Goal: Information Seeking & Learning: Learn about a topic

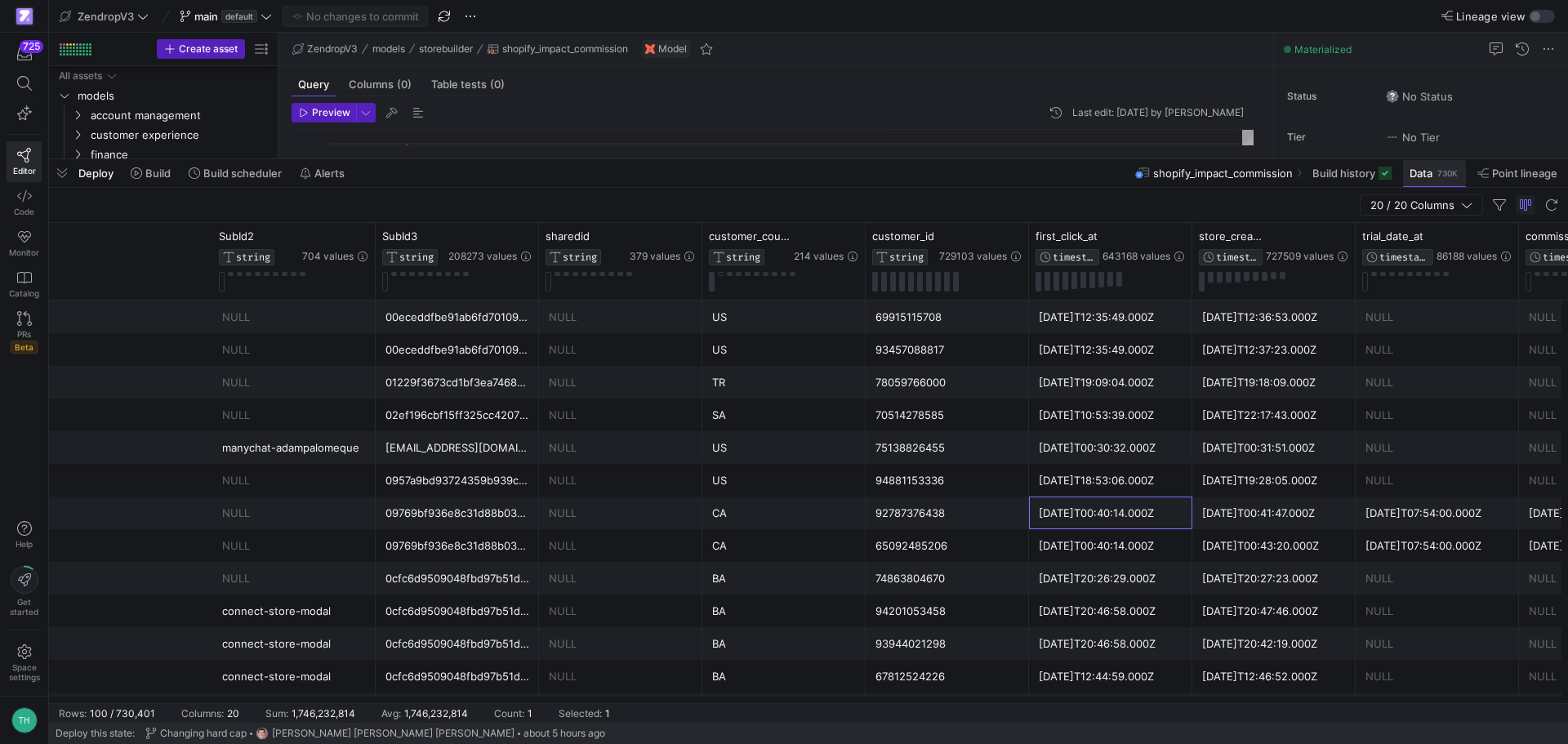
scroll to position [0, 457]
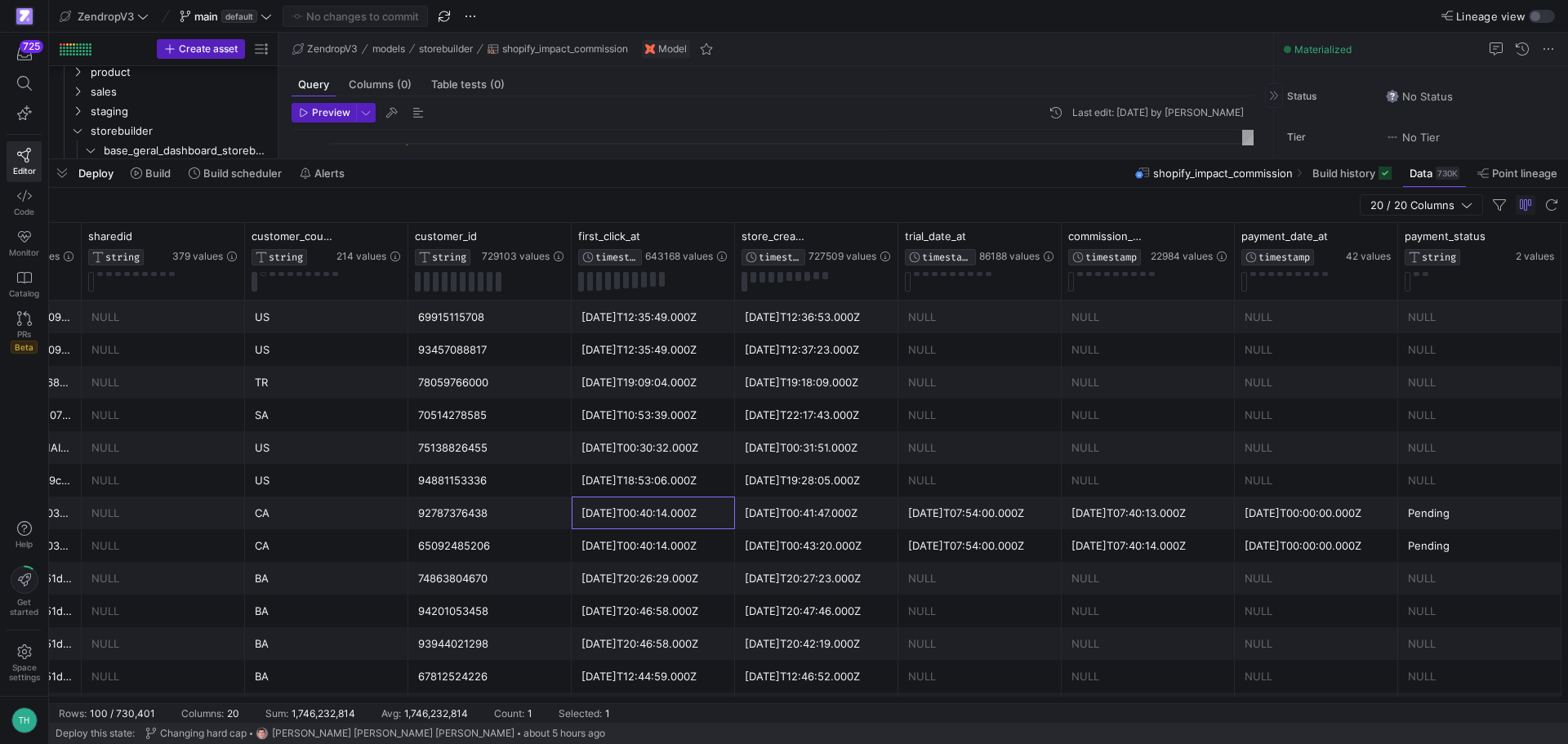
click at [1413, 179] on span at bounding box center [1434, 172] width 63 height 26
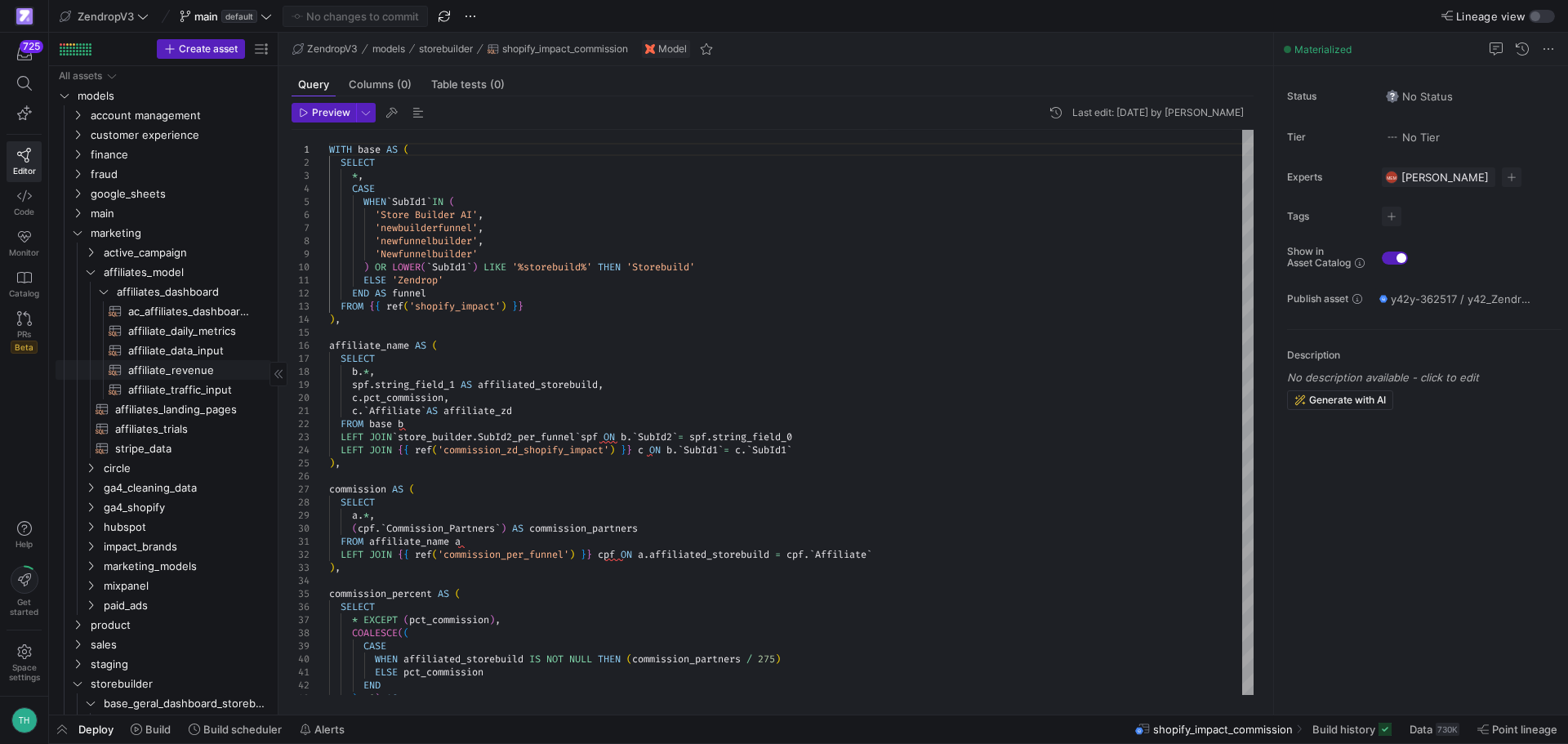
click at [175, 365] on span "affiliate_revenue​​​​​​​​​​" at bounding box center [190, 370] width 124 height 19
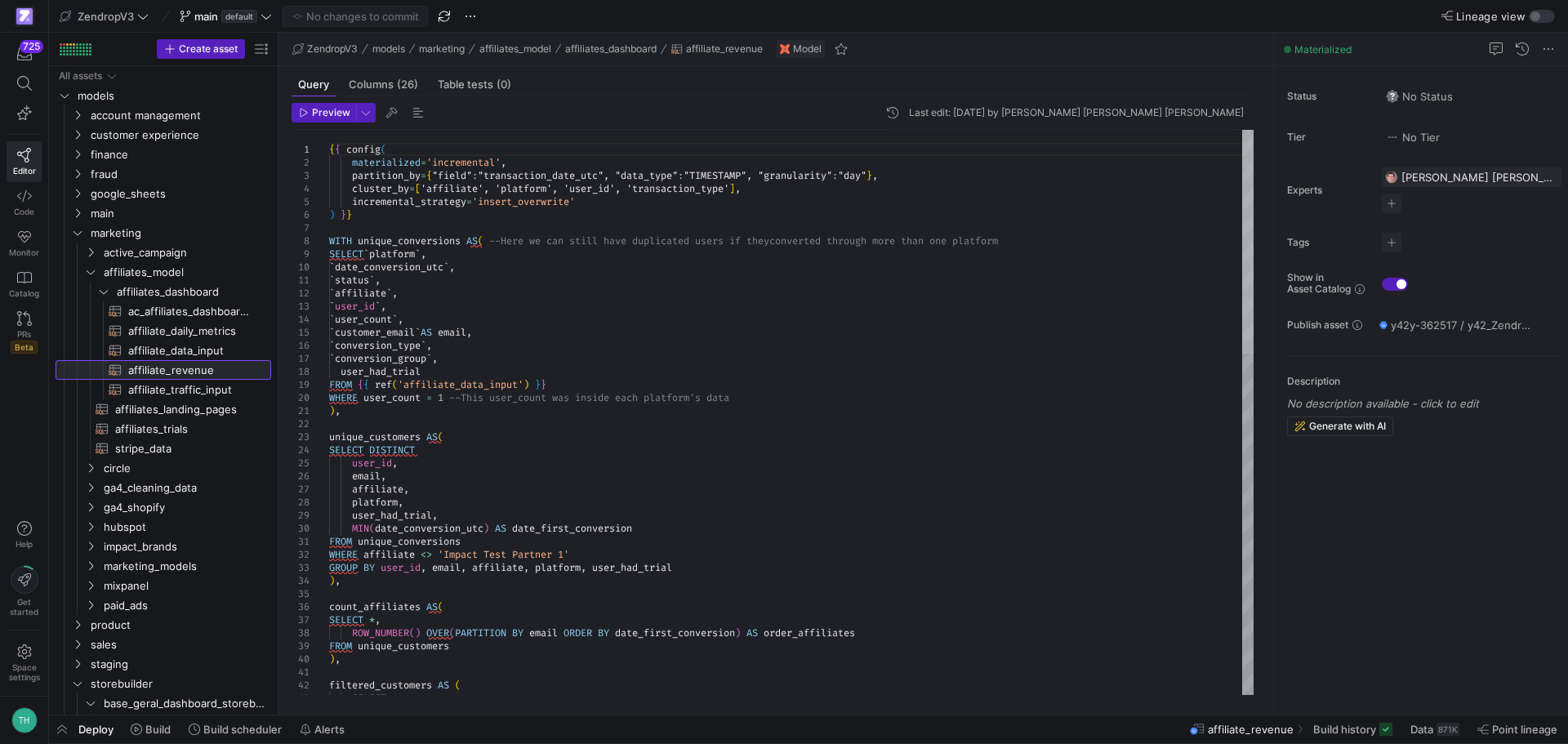
click at [1253, 252] on div at bounding box center [1247, 241] width 12 height 223
click at [1432, 723] on span "Data" at bounding box center [1421, 730] width 22 height 13
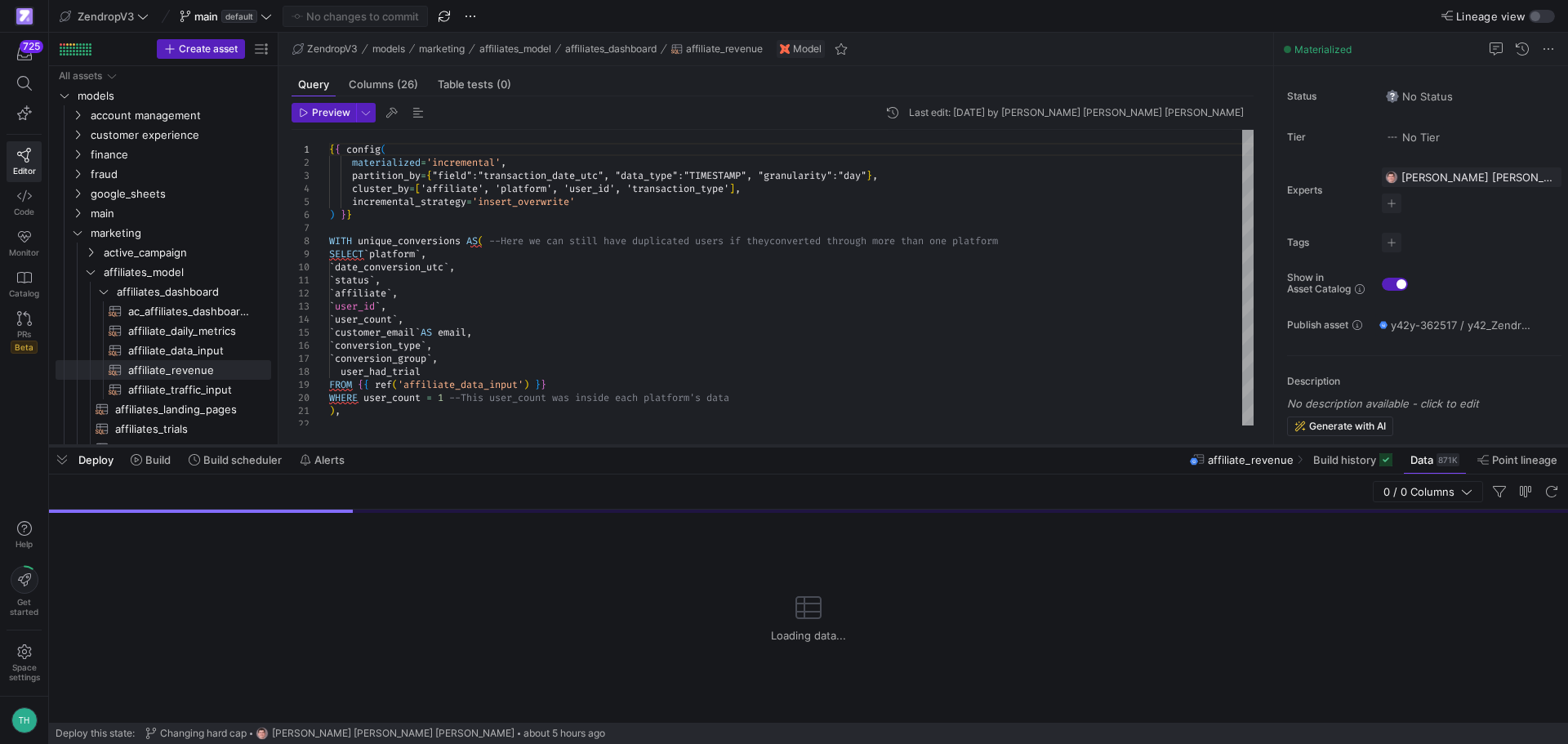
drag, startPoint x: 686, startPoint y: 447, endPoint x: 719, endPoint y: 247, distance: 202.7
click at [719, 442] on div at bounding box center [808, 445] width 1519 height 6
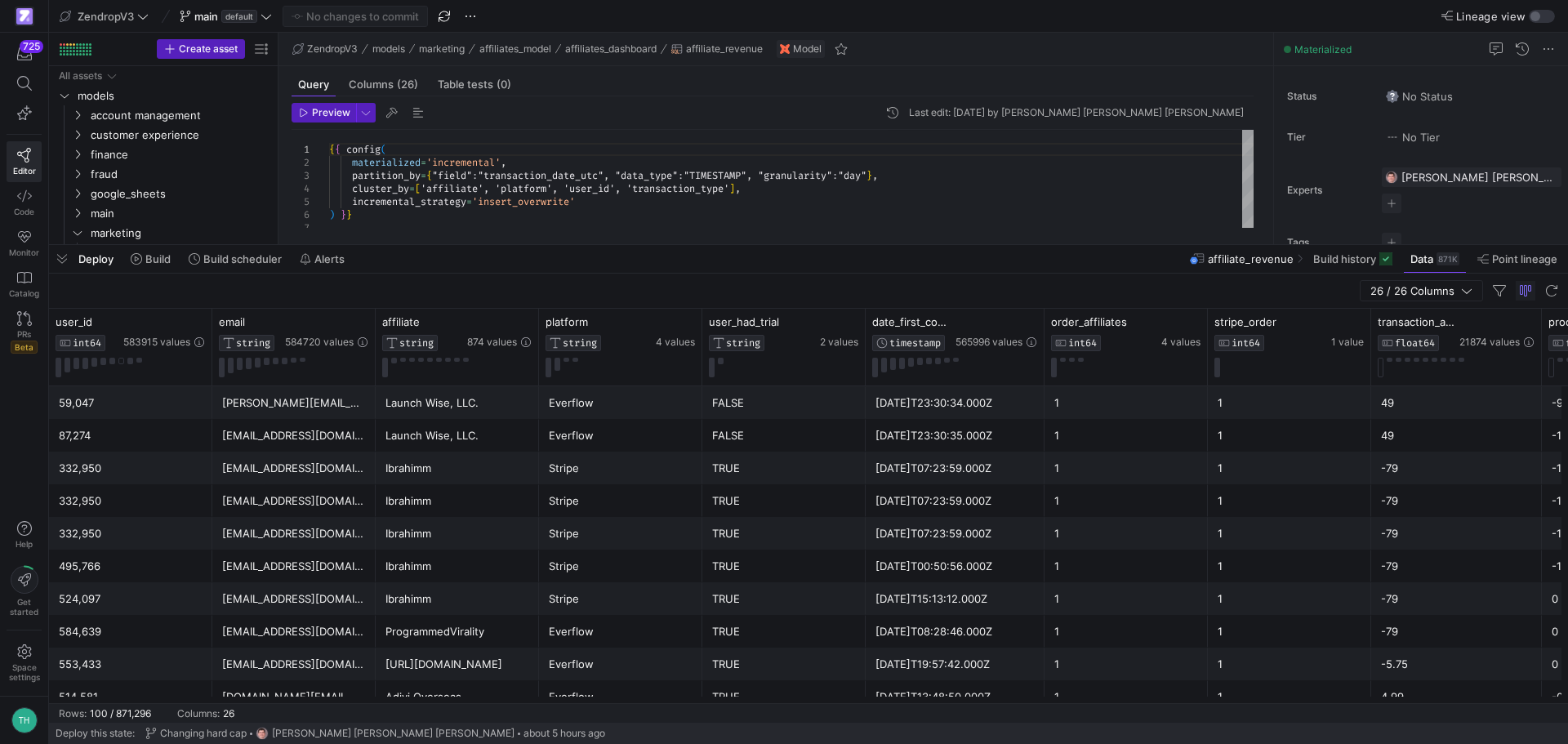
click at [785, 397] on div "FALSE" at bounding box center [784, 402] width 144 height 31
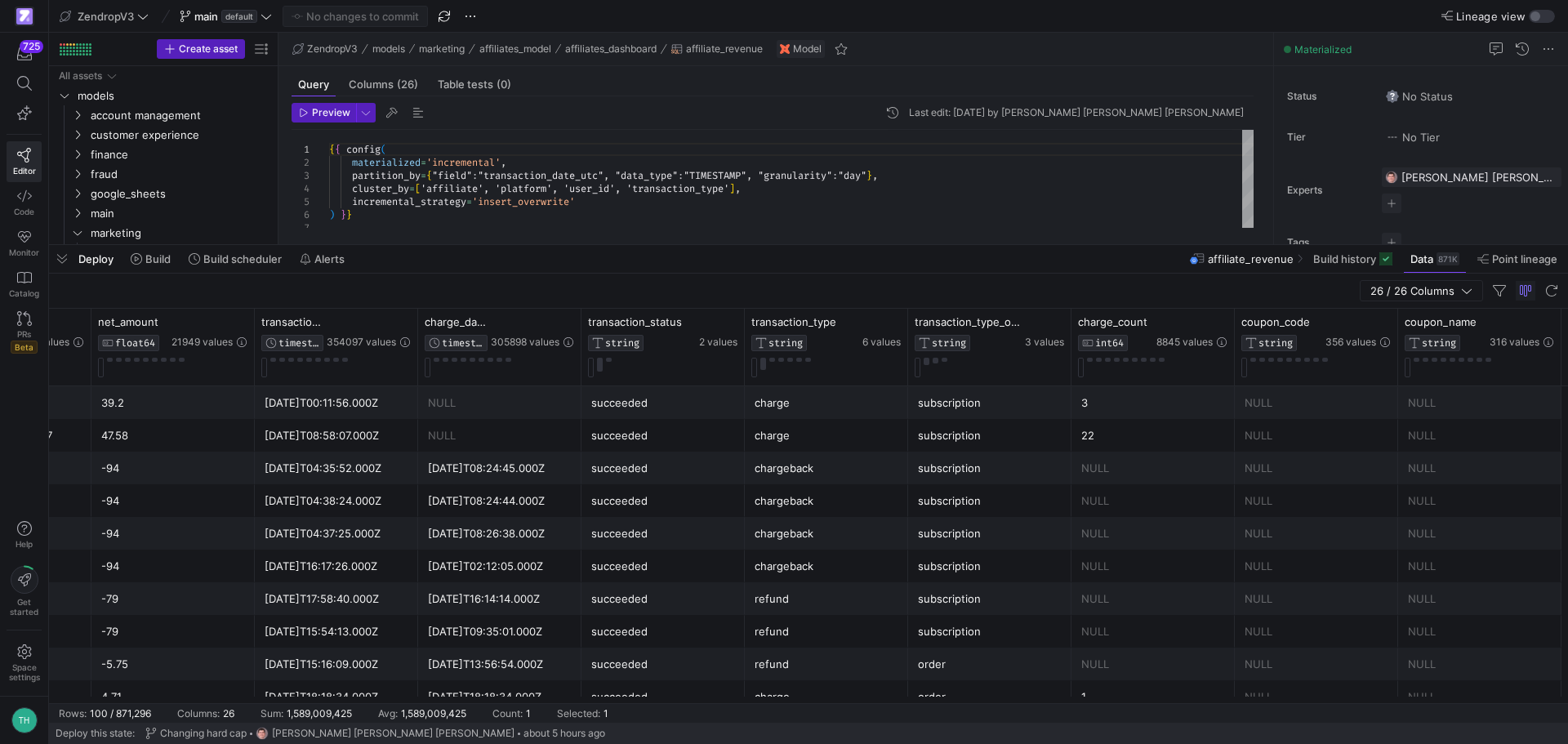
scroll to position [0, 1777]
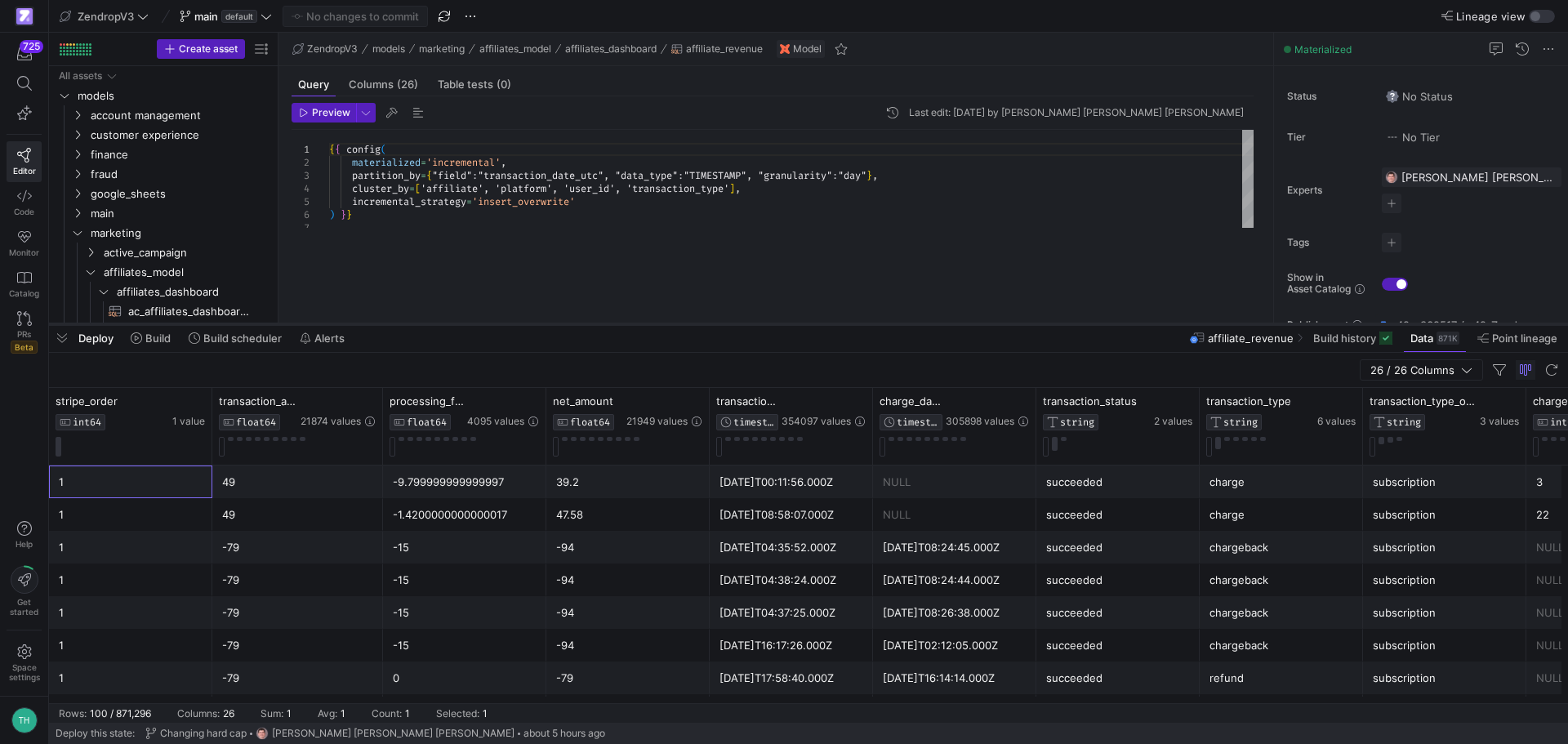
drag, startPoint x: 792, startPoint y: 242, endPoint x: 805, endPoint y: 322, distance: 81.0
click at [805, 322] on div at bounding box center [808, 324] width 1519 height 6
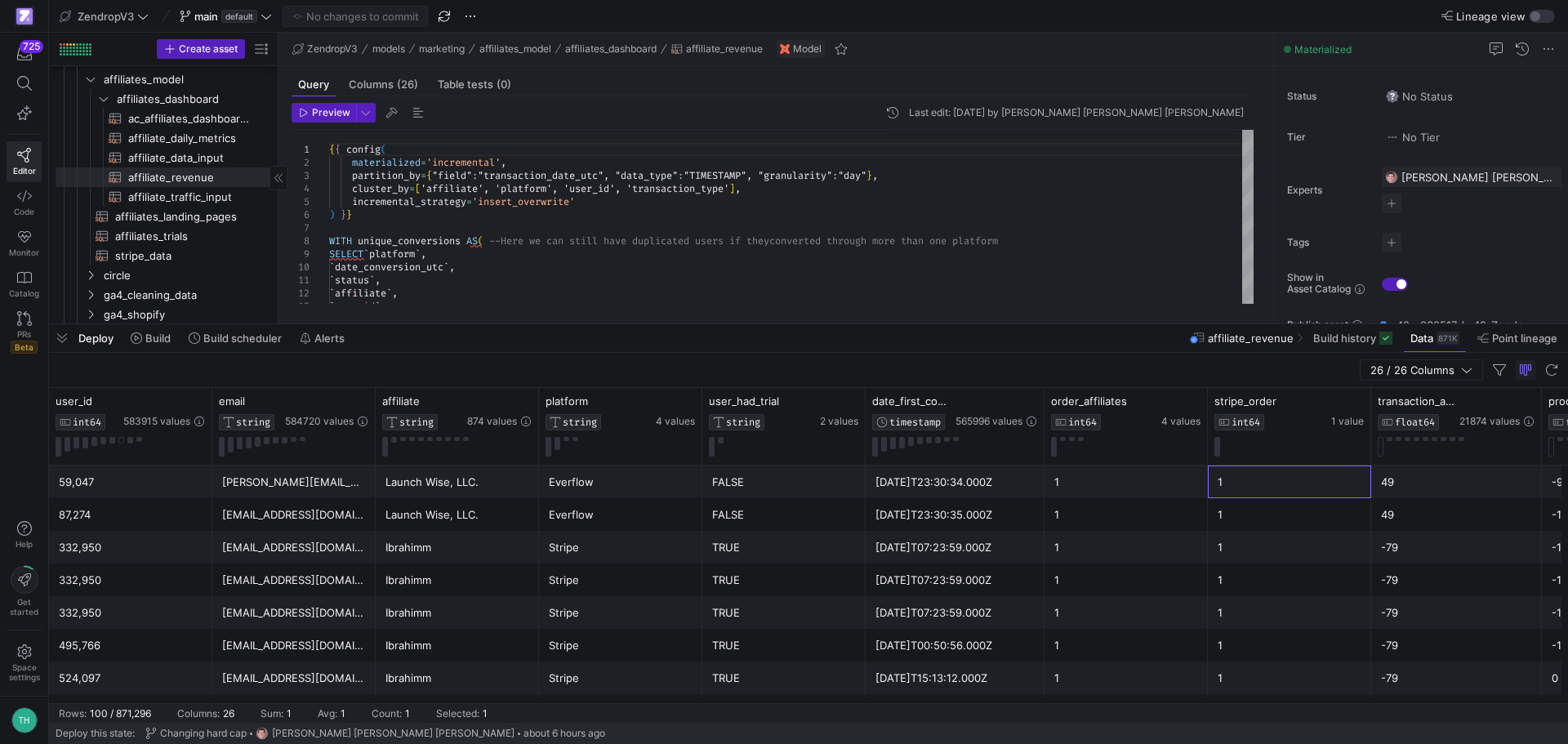
scroll to position [245, 0]
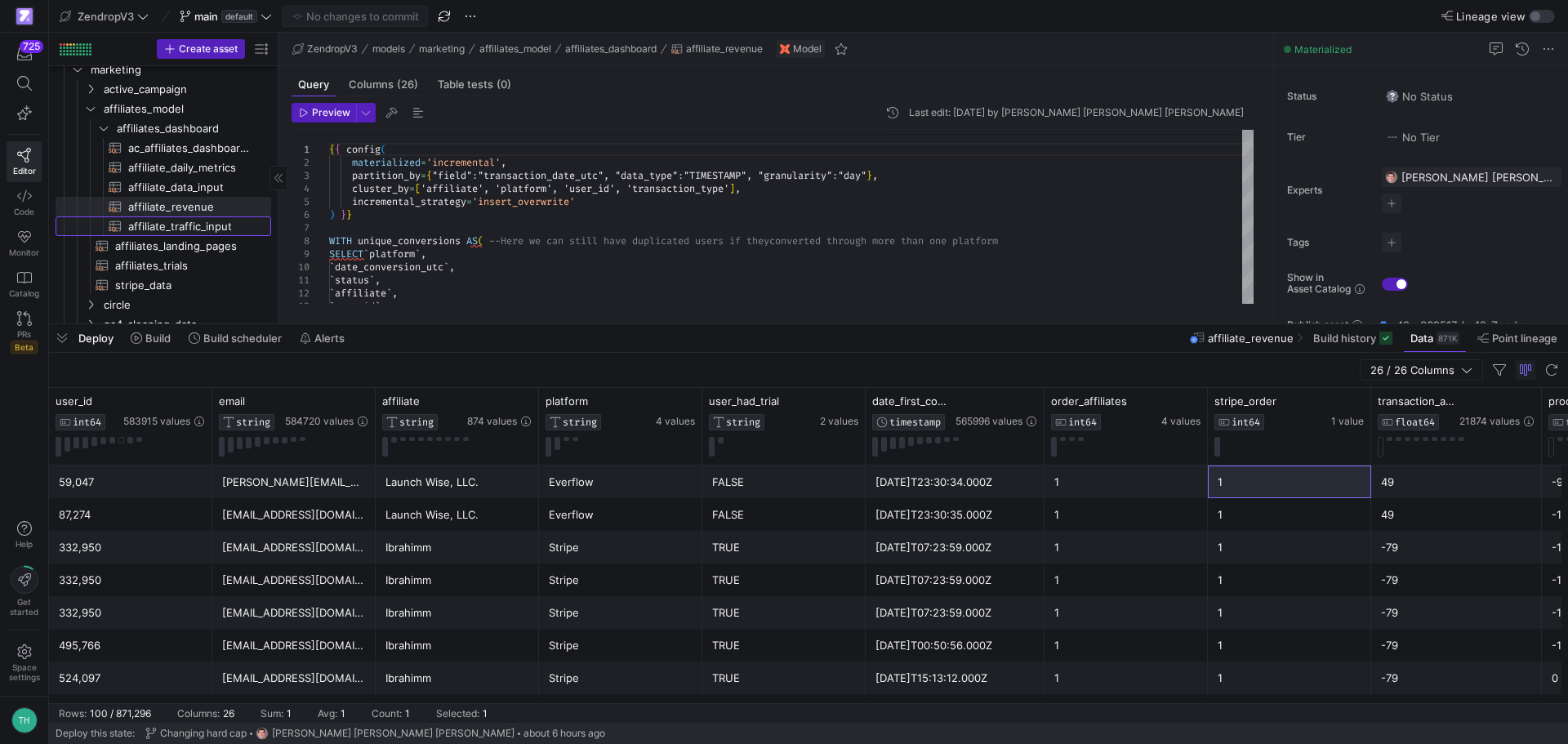
click at [188, 223] on span "affiliate_traffic_input​​​​​​​​​​" at bounding box center [190, 226] width 124 height 19
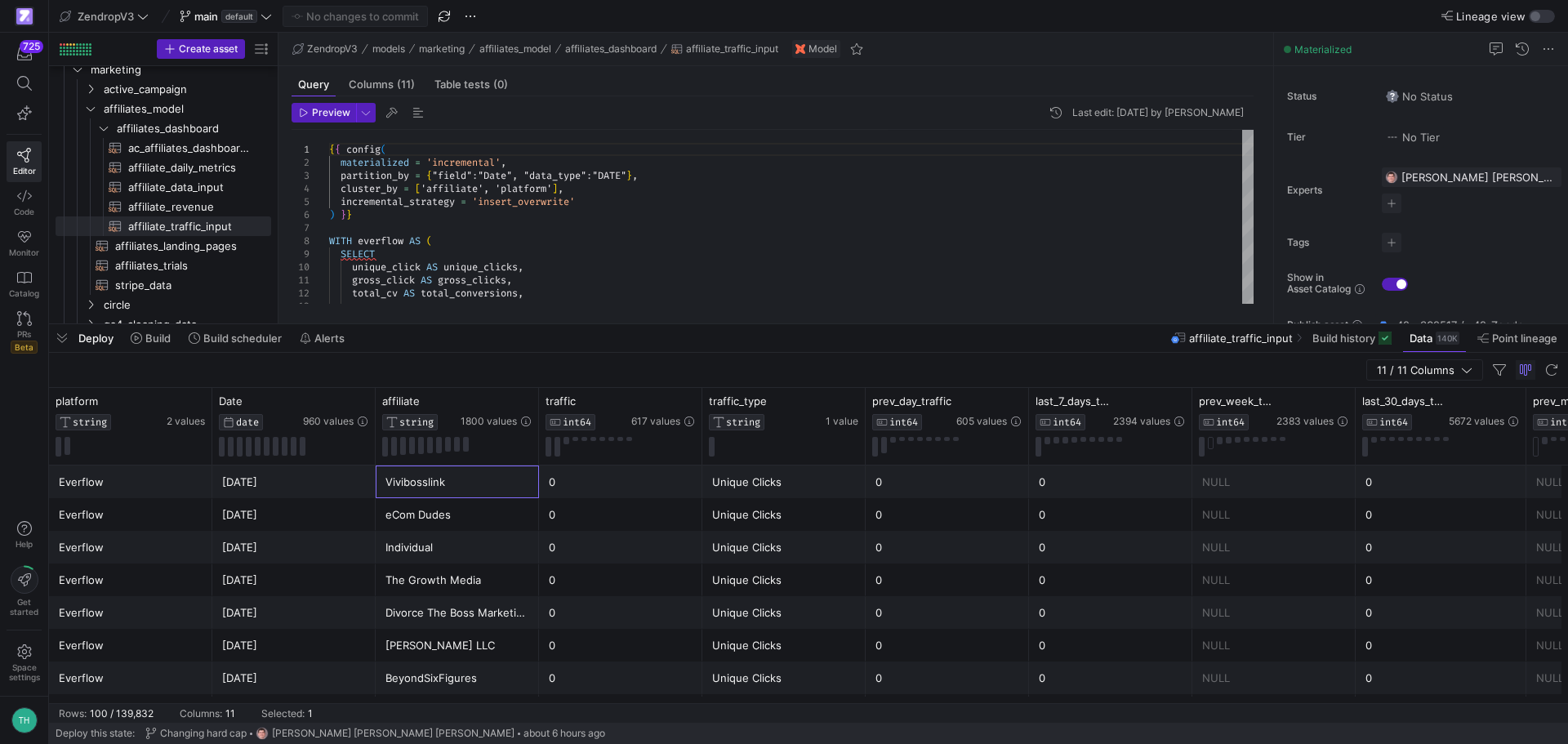
click at [511, 486] on div "Vivibosslink" at bounding box center [457, 482] width 144 height 31
click at [203, 179] on span "affiliate_data_input​​​​​​​​​​" at bounding box center [190, 187] width 124 height 19
type textarea "{{ config( materialized='incremental', partition_by={"field": "date_conversion_…"
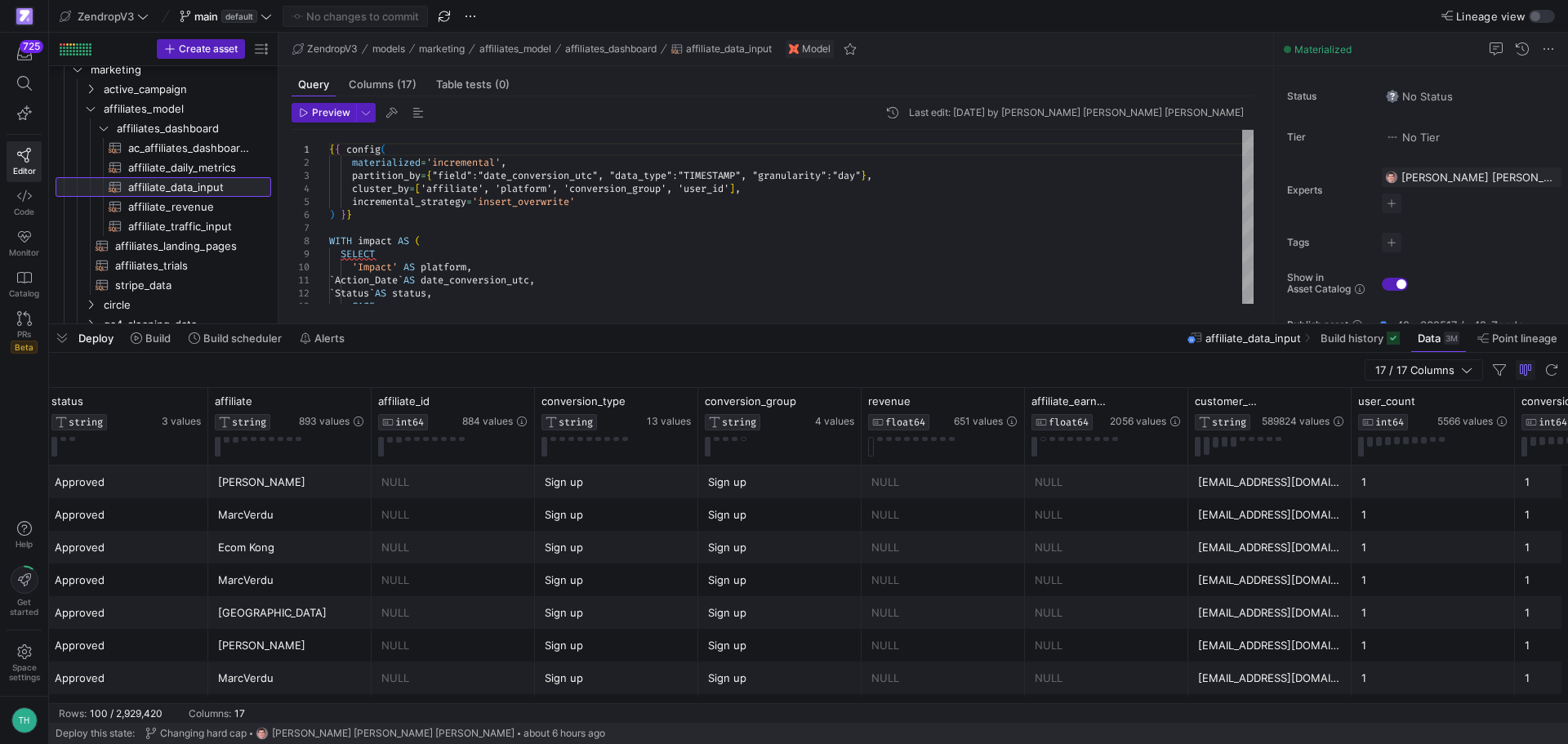
scroll to position [0, 359]
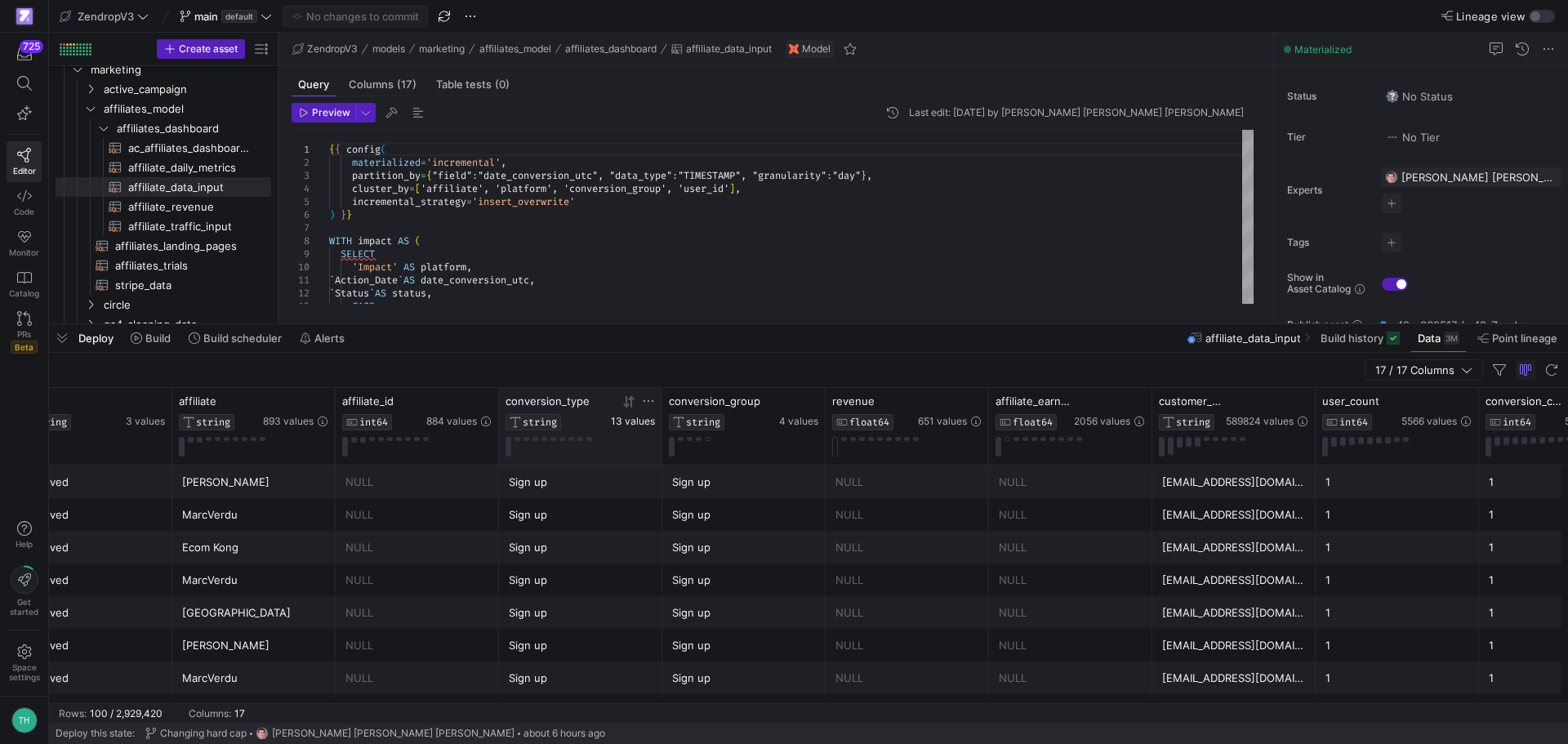
click at [614, 421] on span "13 values" at bounding box center [632, 421] width 44 height 12
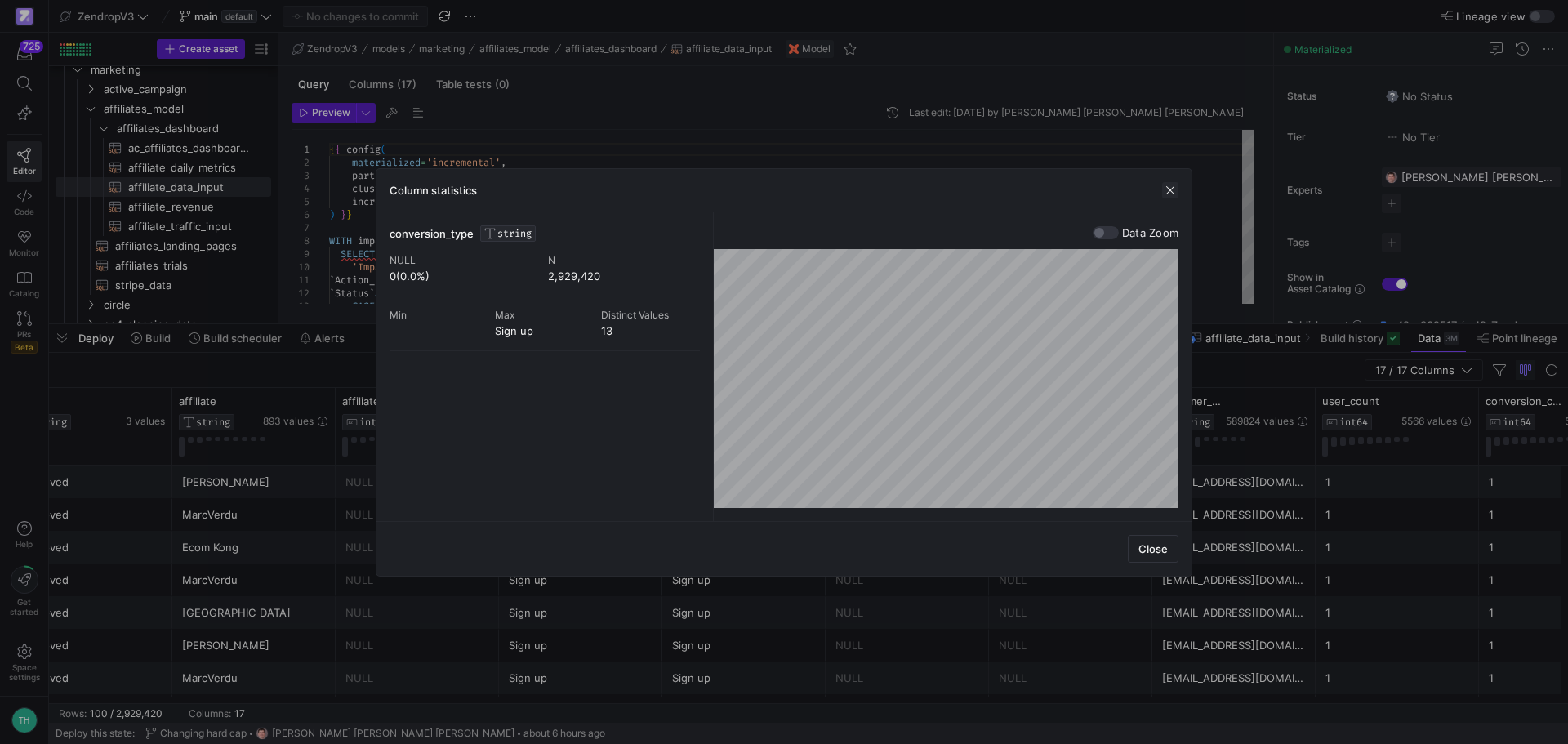
click at [1171, 194] on span "button" at bounding box center [1170, 190] width 16 height 16
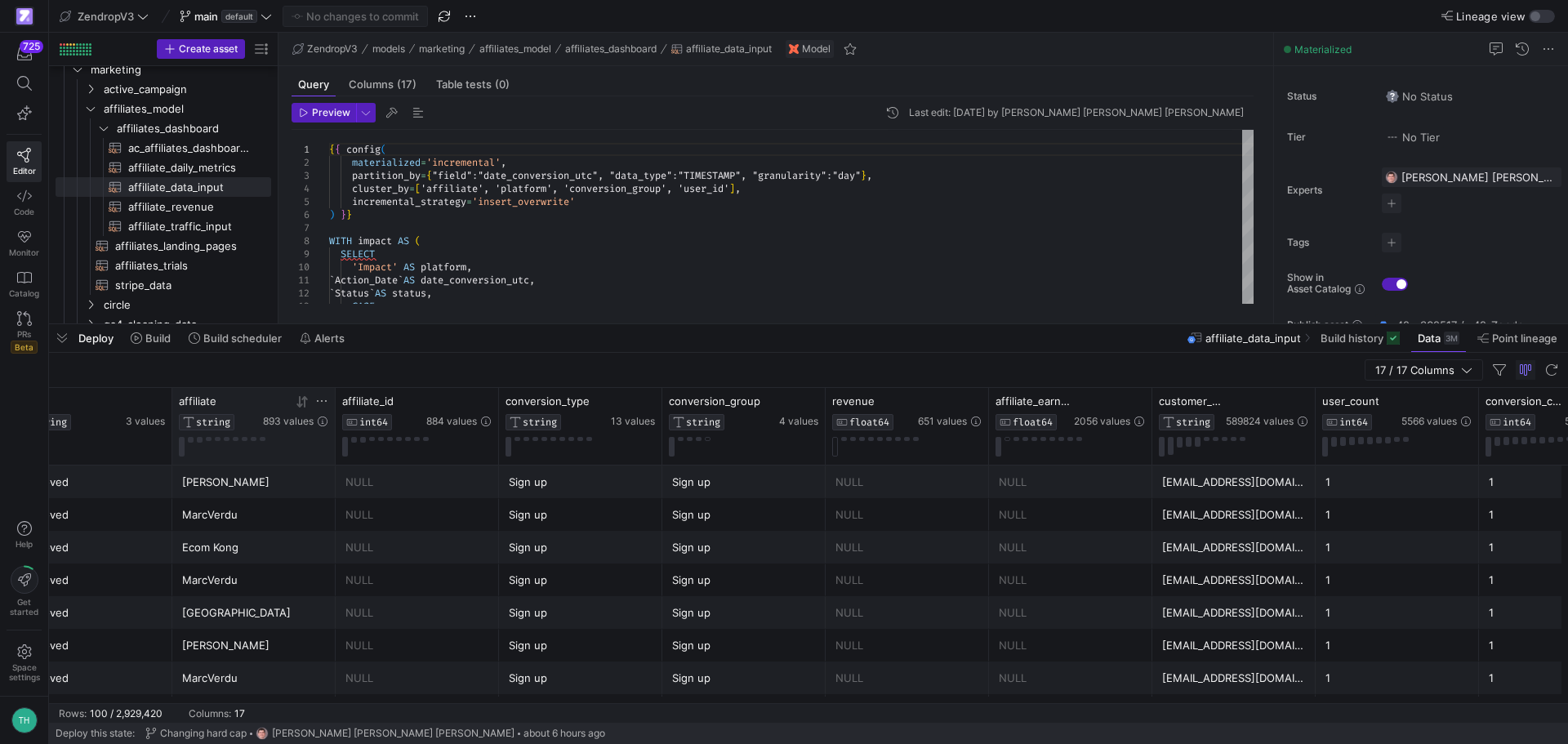
click at [324, 397] on icon at bounding box center [321, 401] width 13 height 13
type input "Austin"
click at [431, 557] on button "Apply" at bounding box center [457, 568] width 50 height 22
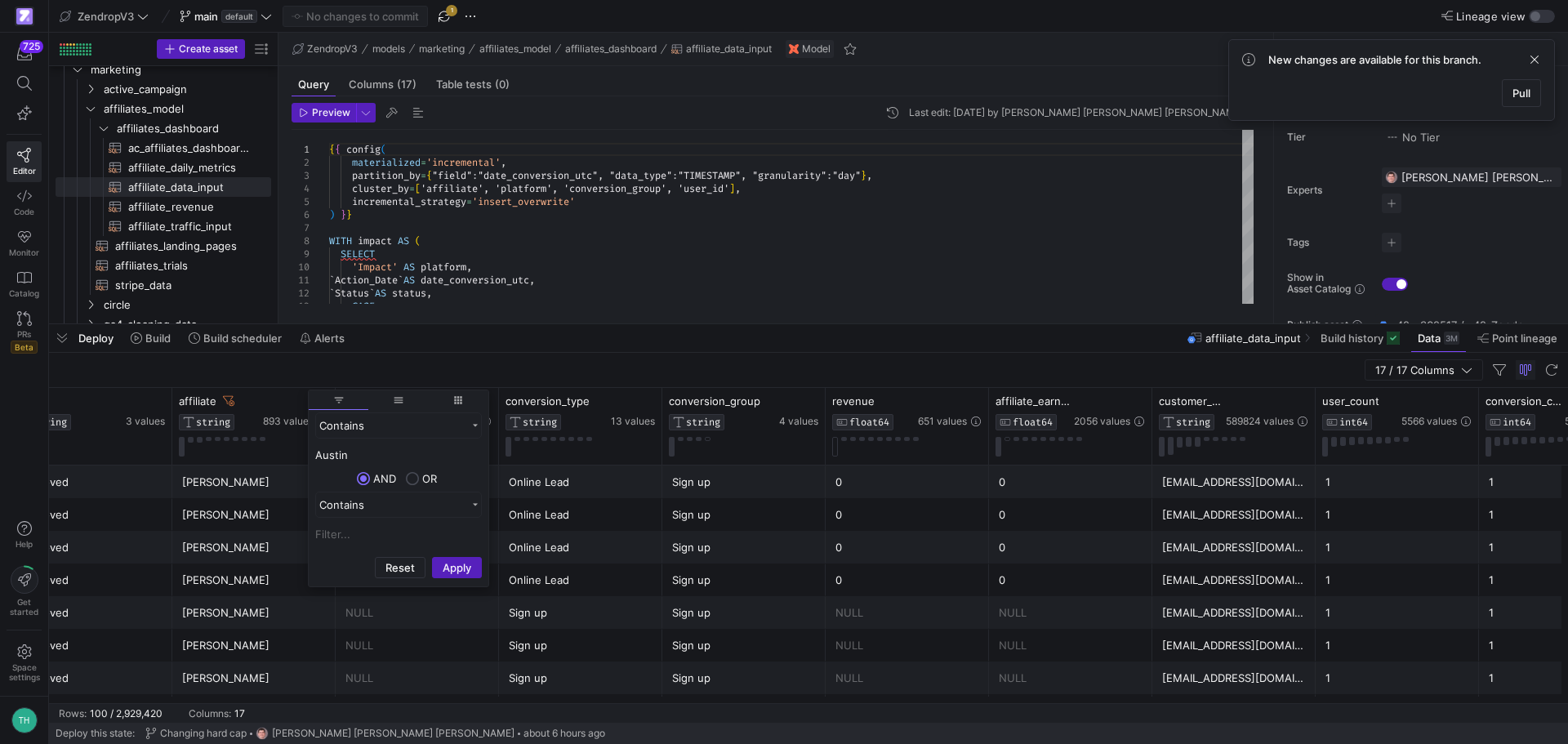
click at [195, 485] on div "[PERSON_NAME]" at bounding box center [254, 482] width 144 height 31
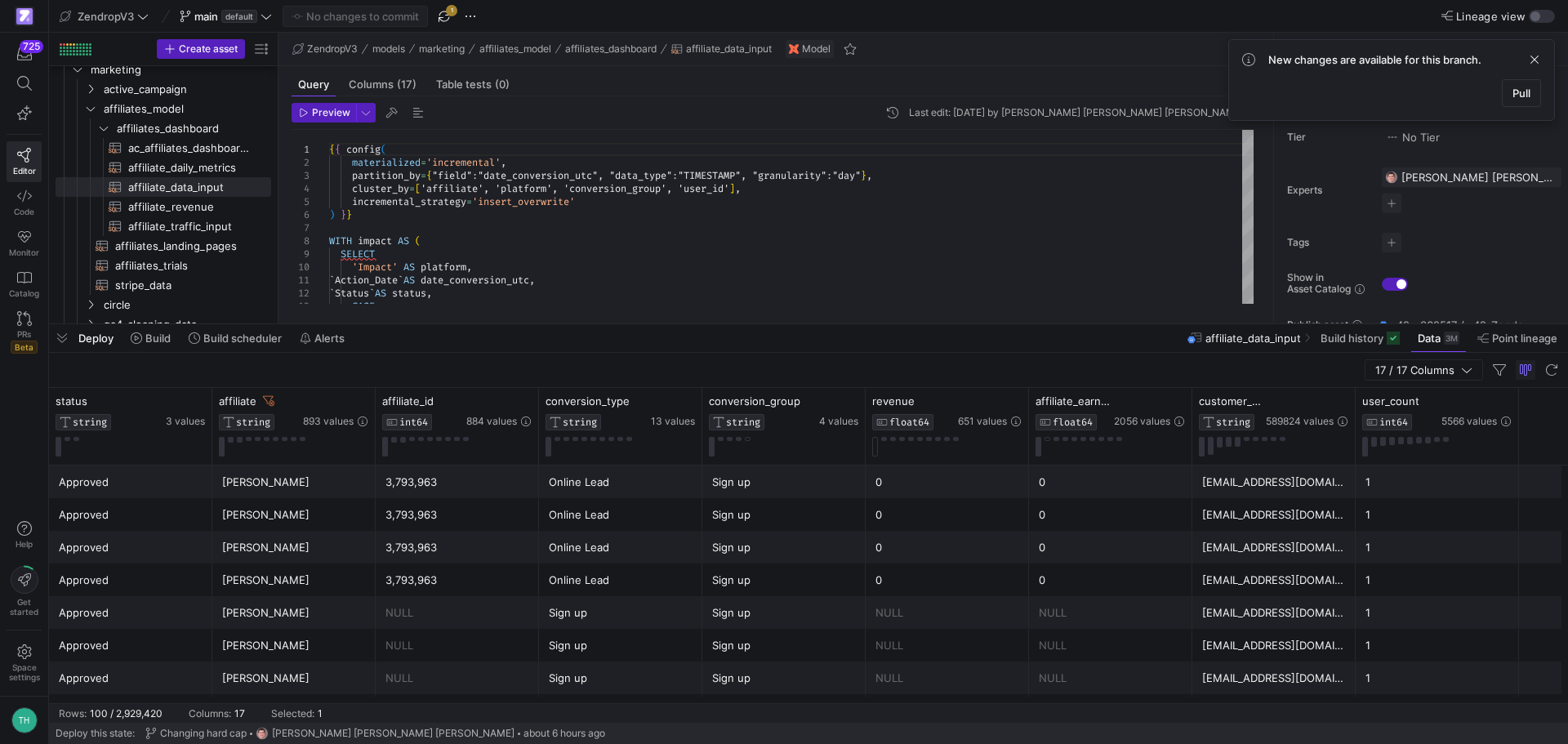
scroll to position [0, 0]
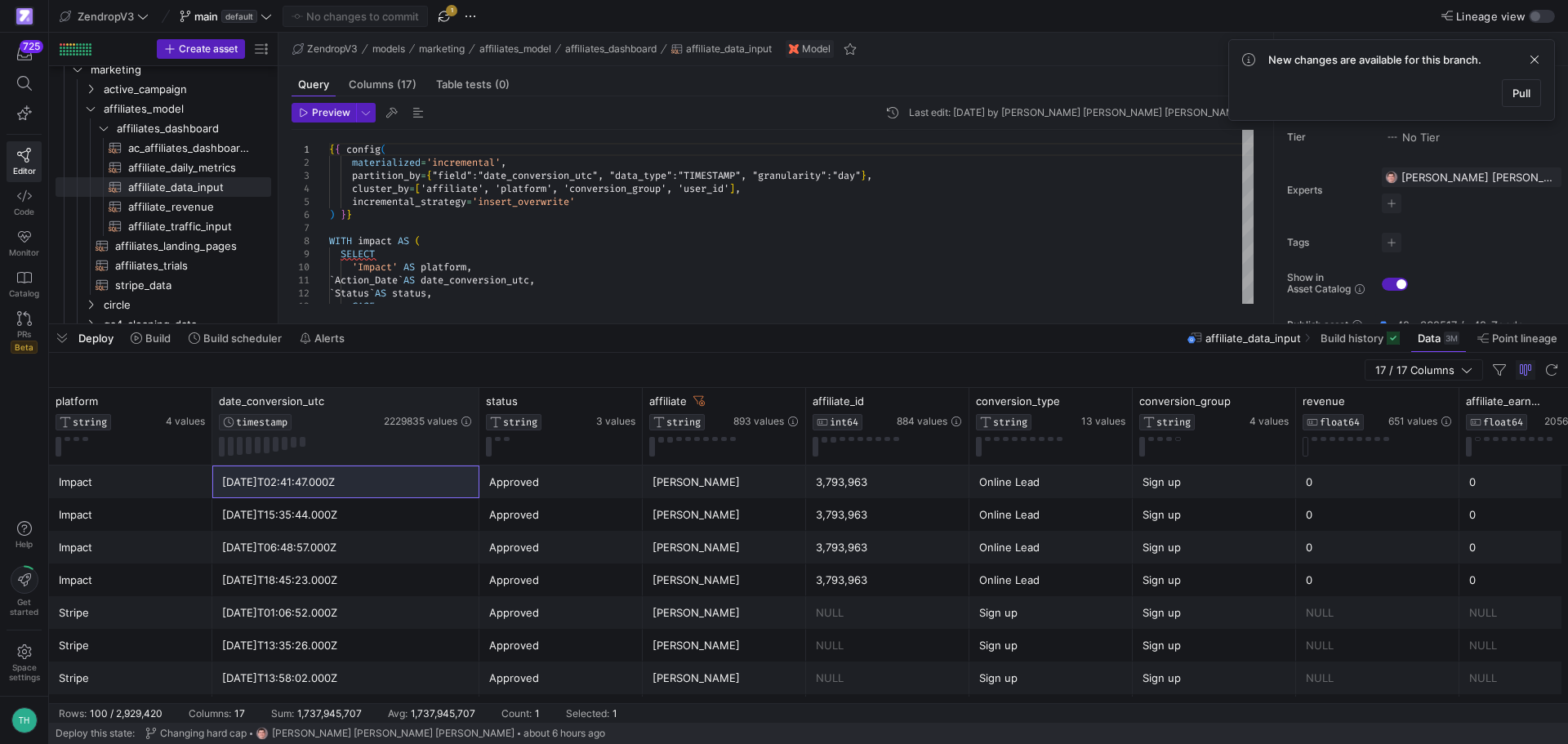
drag, startPoint x: 440, startPoint y: 413, endPoint x: 483, endPoint y: 415, distance: 43.0
click at [482, 415] on div at bounding box center [478, 426] width 6 height 77
click at [1038, 460] on div "conversion_type STRING 13 values" at bounding box center [1056, 426] width 163 height 77
click at [1053, 490] on div "Online Lead" at bounding box center [1056, 482] width 144 height 31
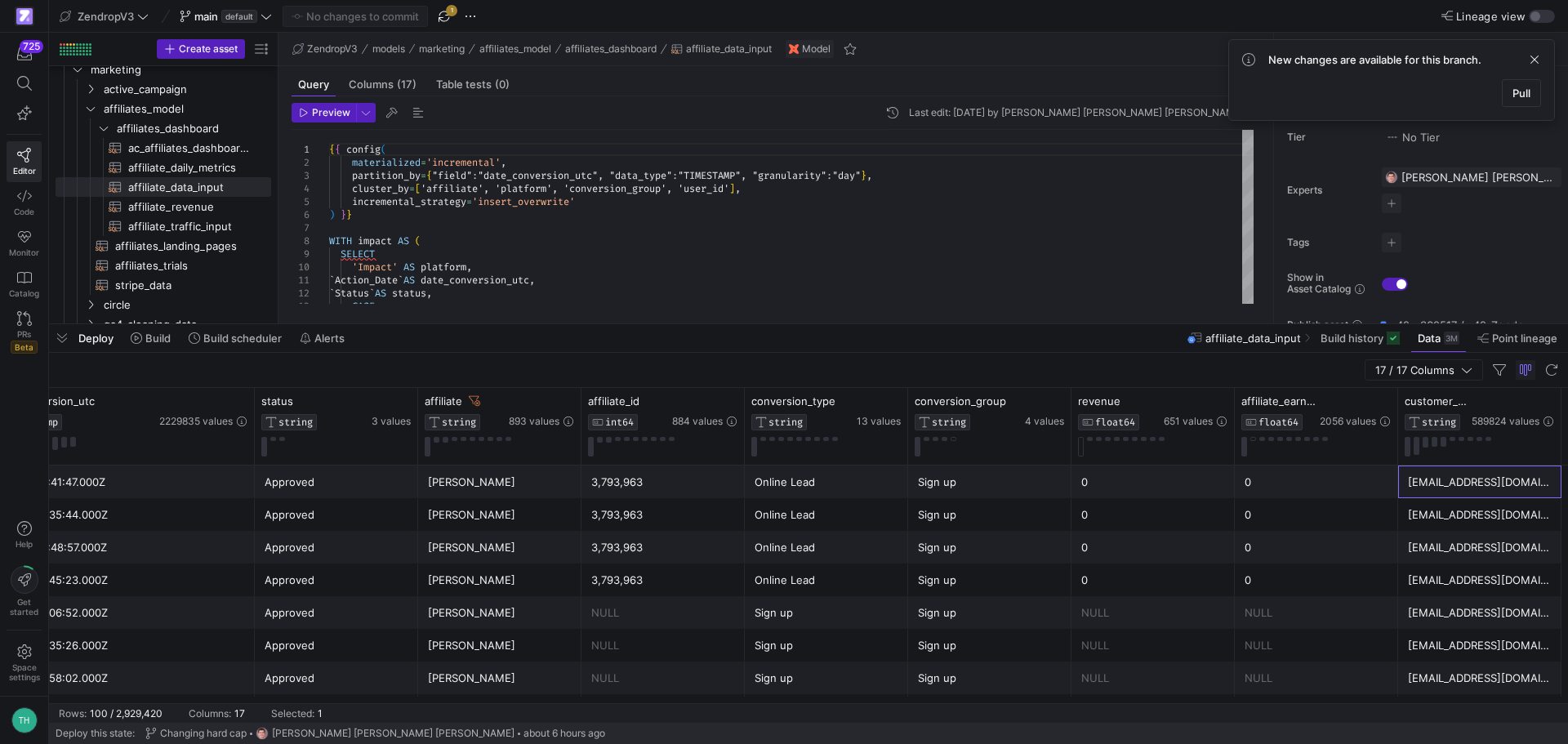
scroll to position [0, 393]
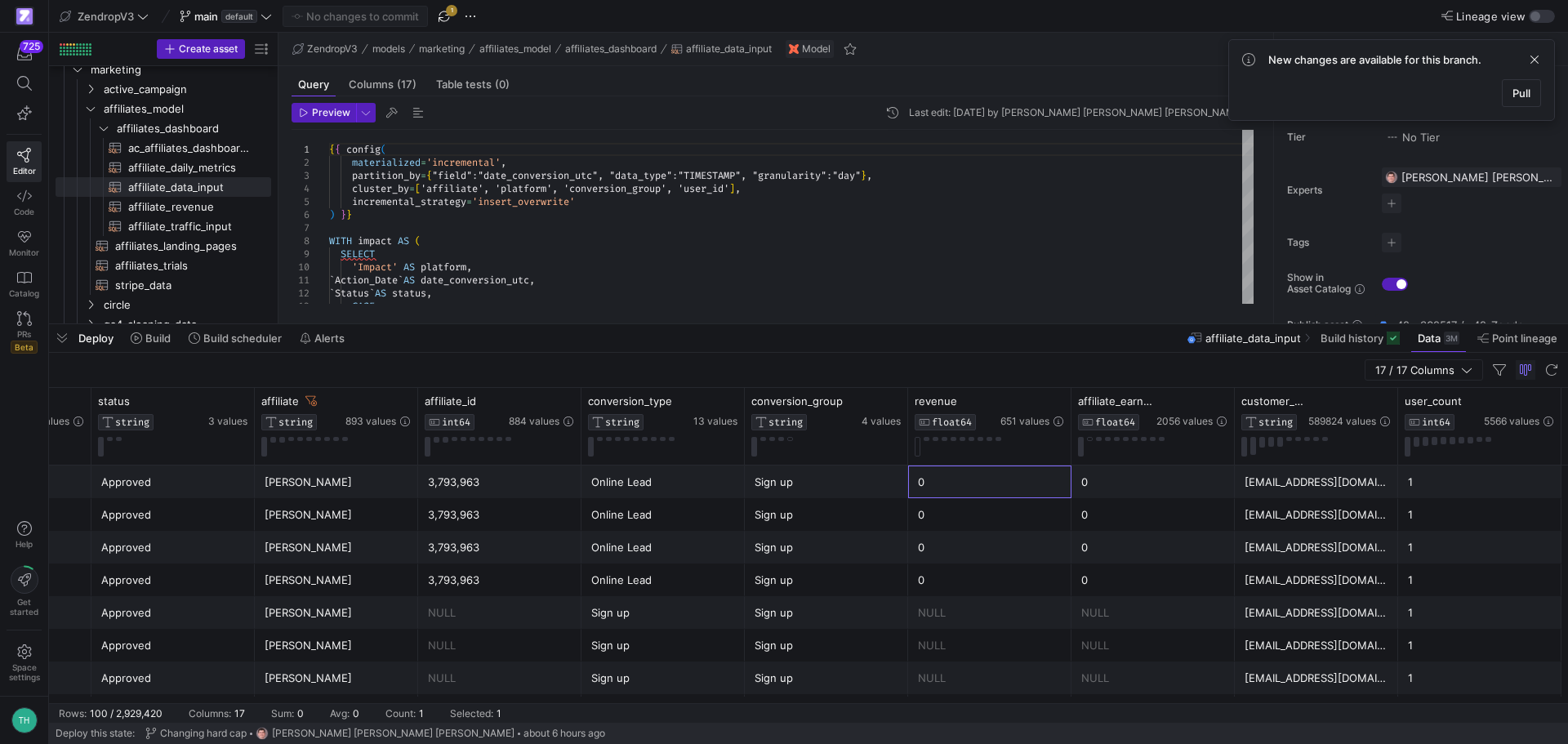
click at [959, 482] on div "0" at bounding box center [989, 482] width 144 height 31
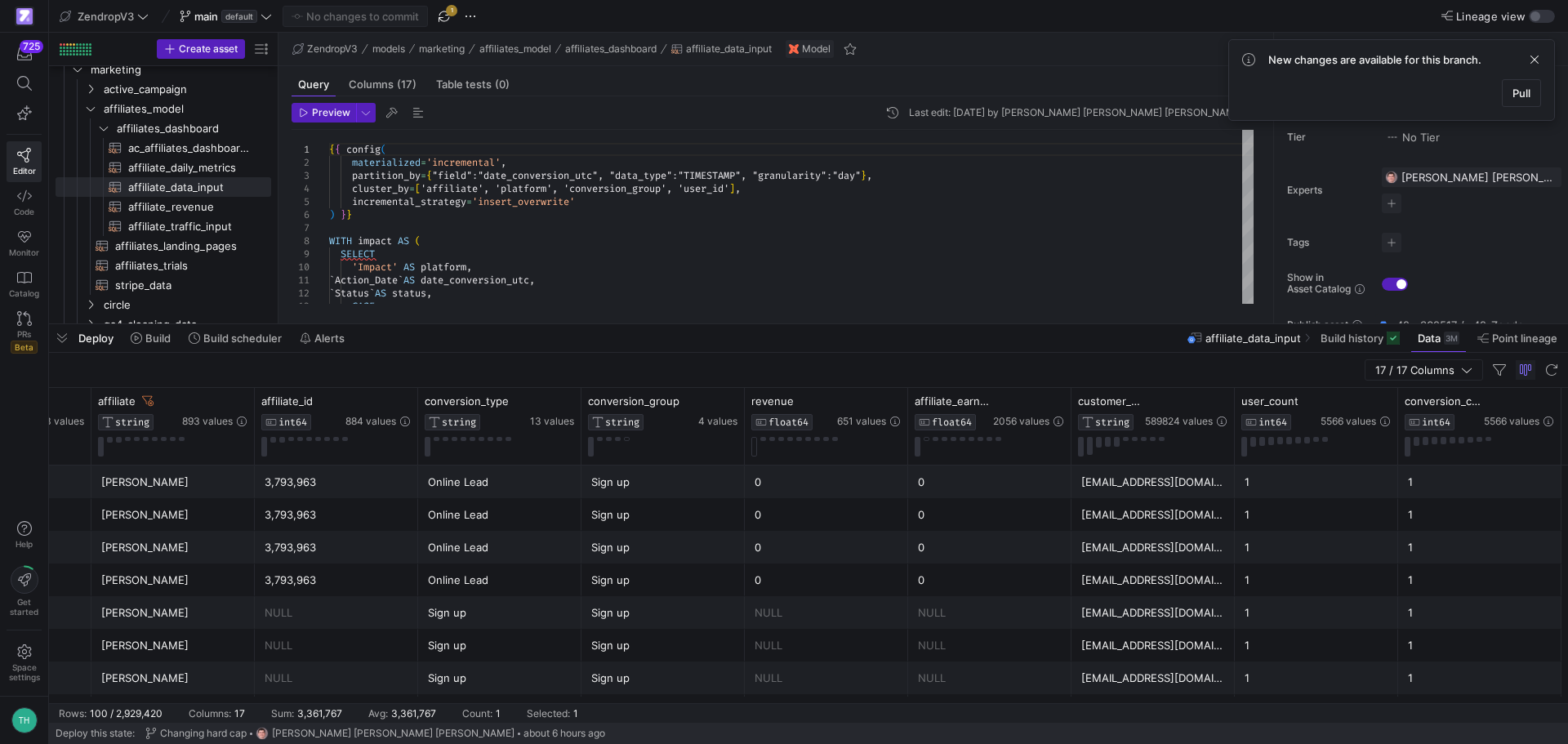
scroll to position [0, 719]
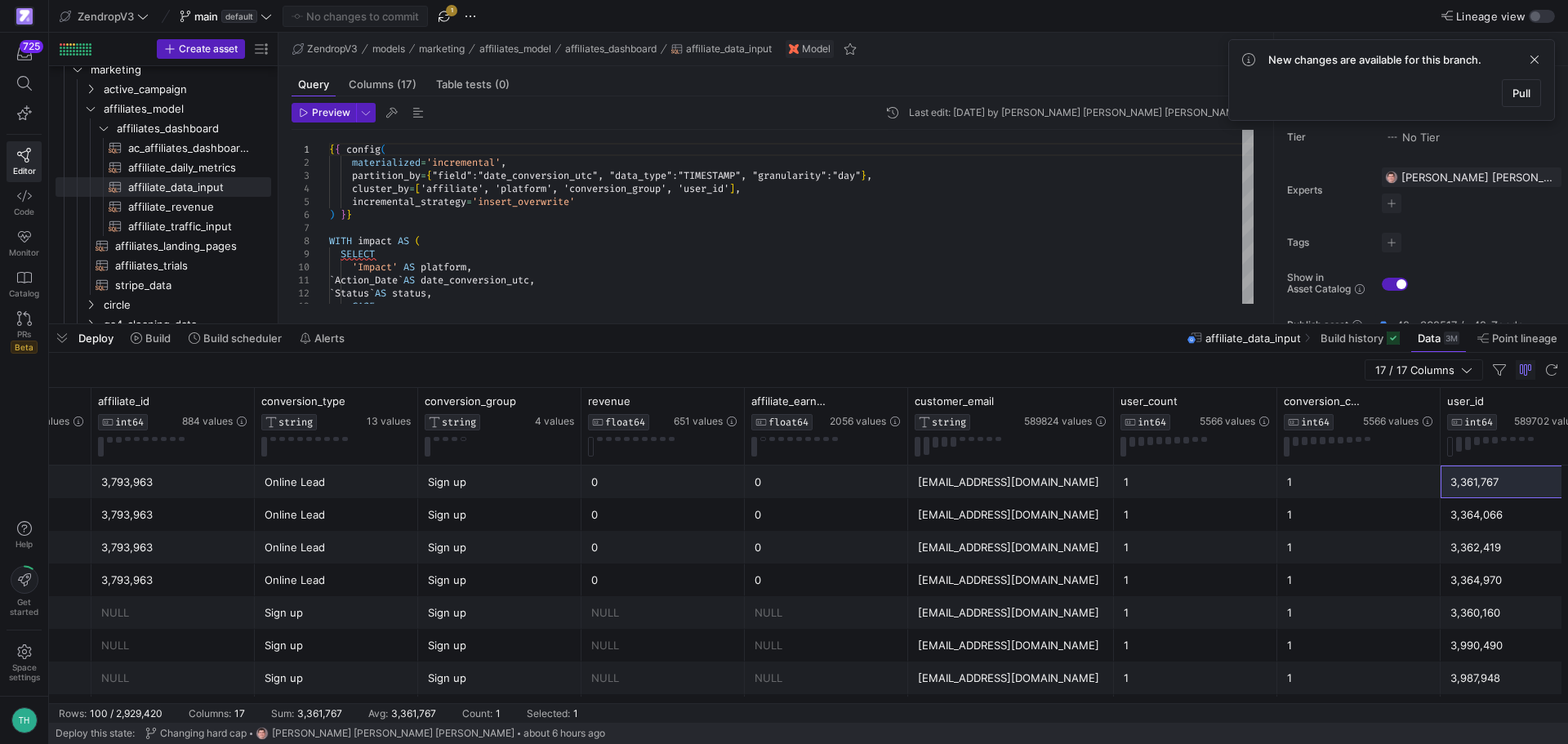
drag, startPoint x: 1069, startPoint y: 407, endPoint x: 1112, endPoint y: 415, distance: 43.7
click at [1112, 415] on div at bounding box center [1112, 426] width 6 height 77
click at [199, 205] on span "affiliate_revenue​​​​​​​​​​" at bounding box center [190, 206] width 124 height 19
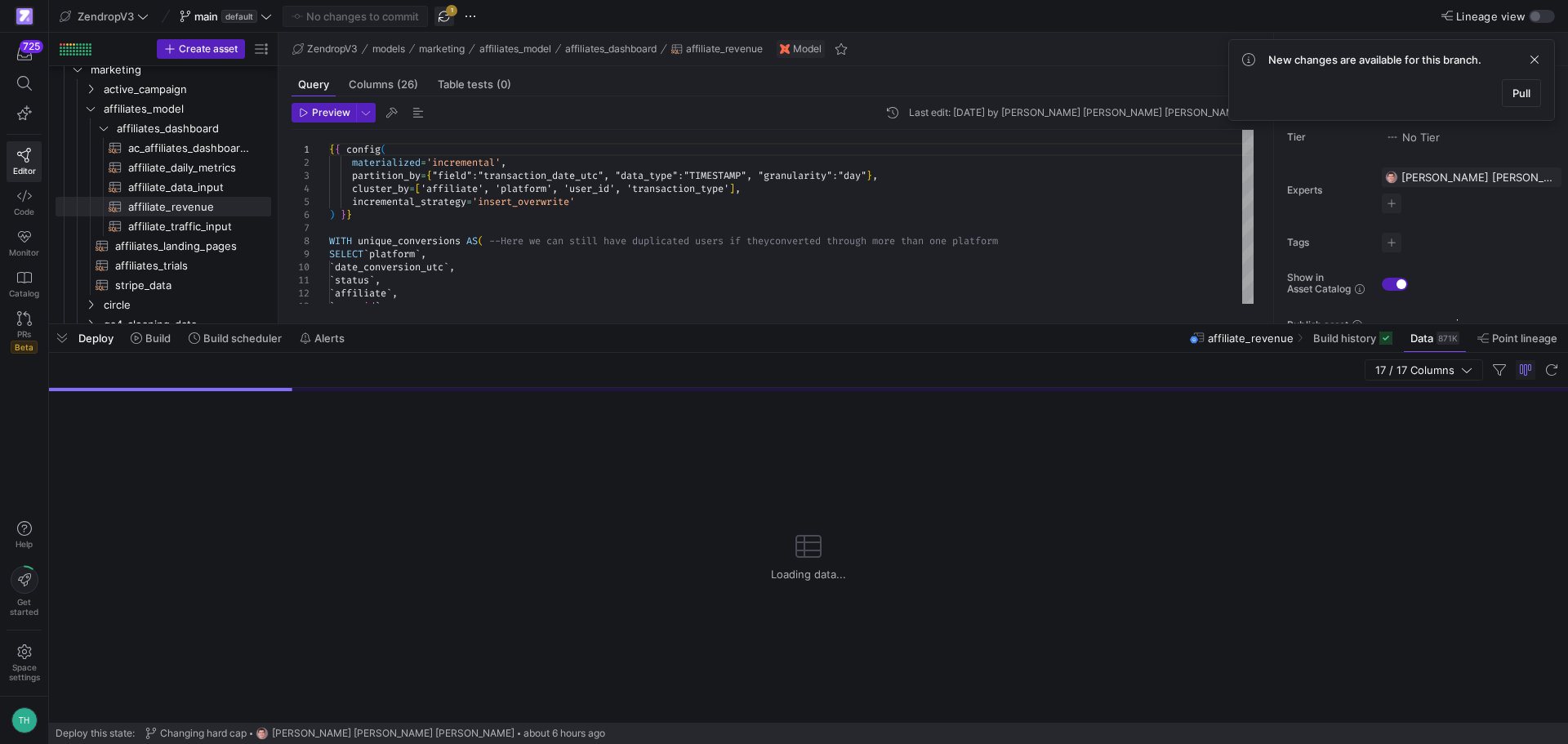
click at [450, 18] on span "button" at bounding box center [444, 16] width 20 height 20
click at [468, 18] on span "button" at bounding box center [470, 16] width 20 height 20
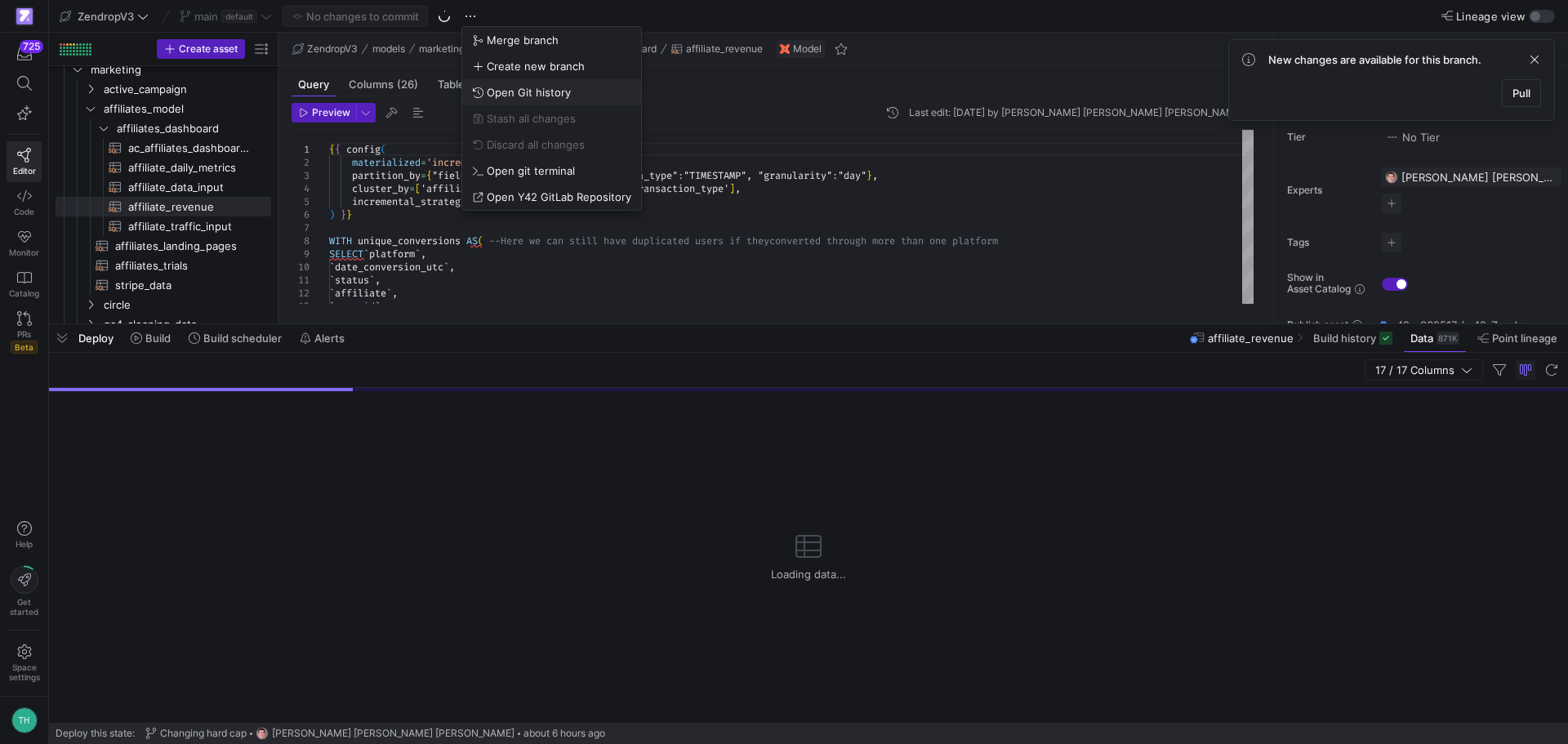
click at [504, 81] on button "Open Git history" at bounding box center [551, 92] width 179 height 26
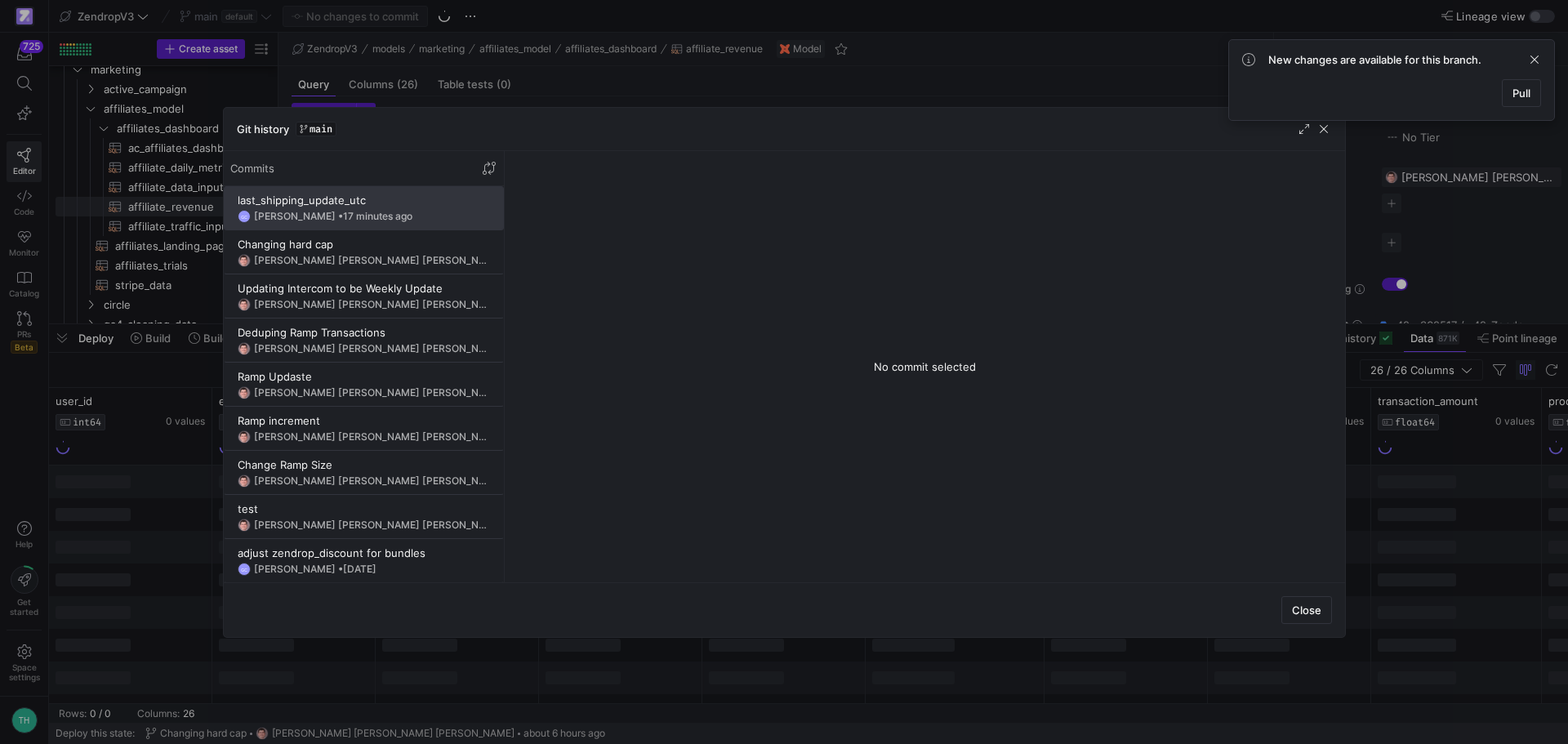
click at [522, 63] on div at bounding box center [784, 372] width 1568 height 744
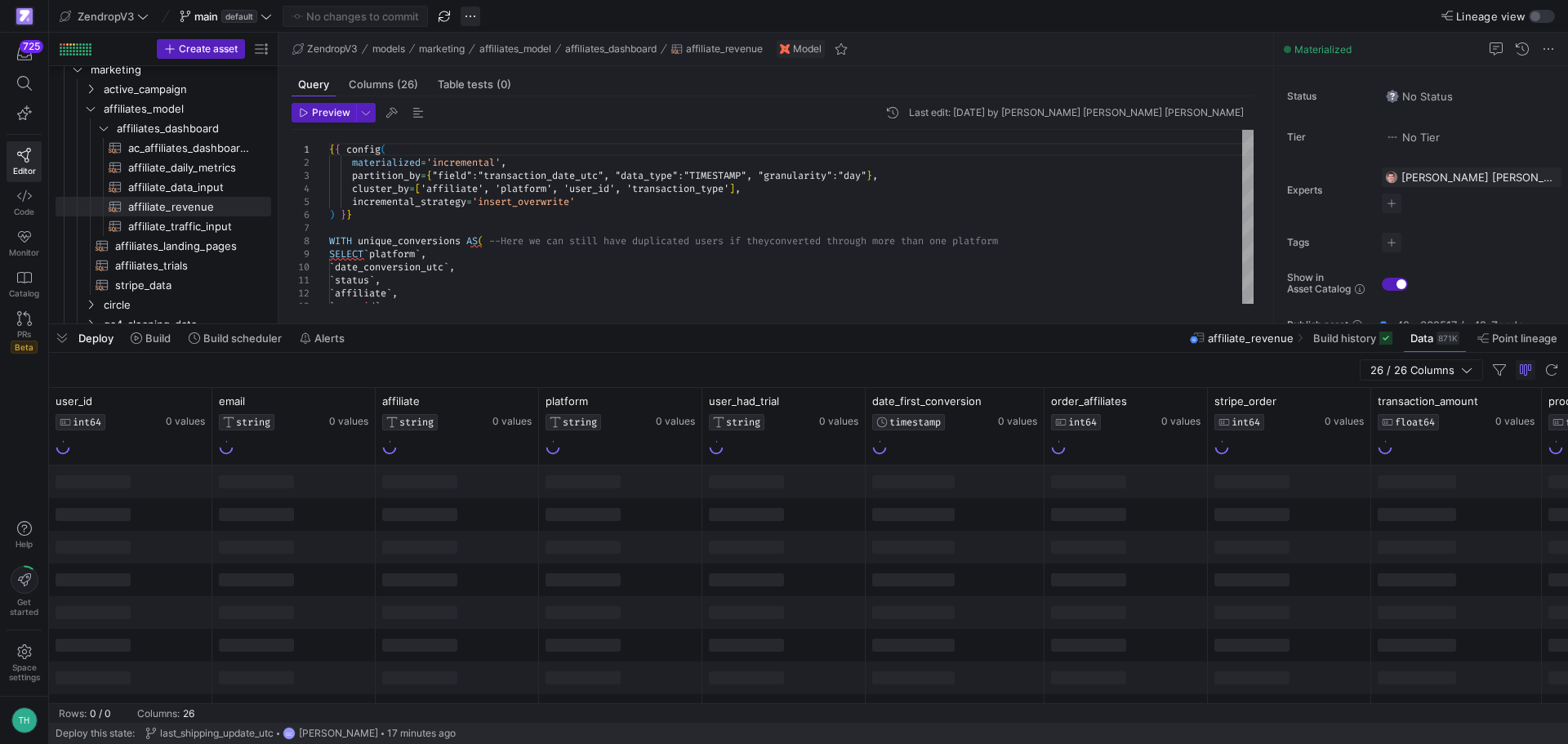
click at [475, 14] on span "button" at bounding box center [470, 16] width 20 height 20
click at [512, 88] on span "Open Git history" at bounding box center [528, 92] width 84 height 13
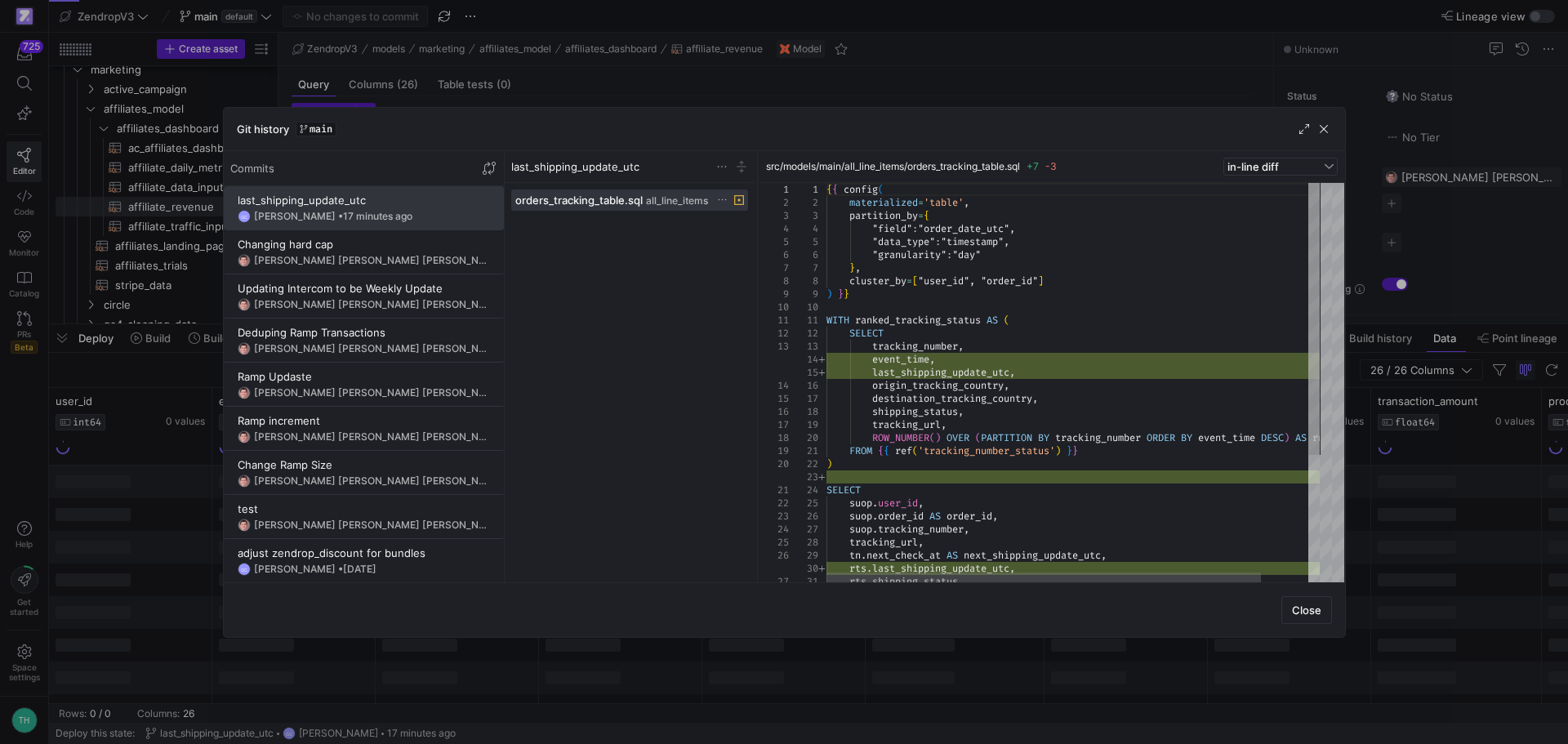
click at [581, 31] on div at bounding box center [784, 372] width 1568 height 744
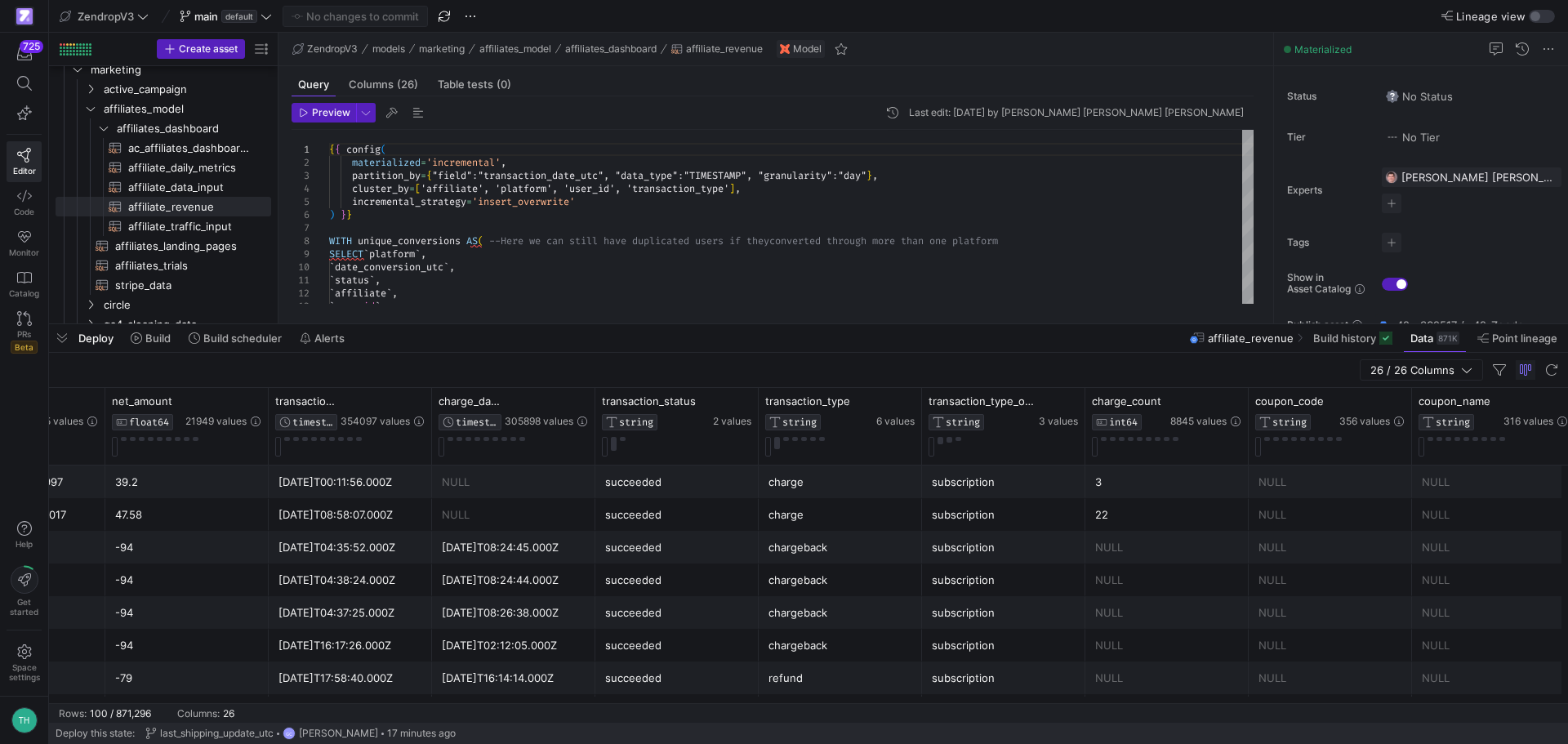
scroll to position [0, 1607]
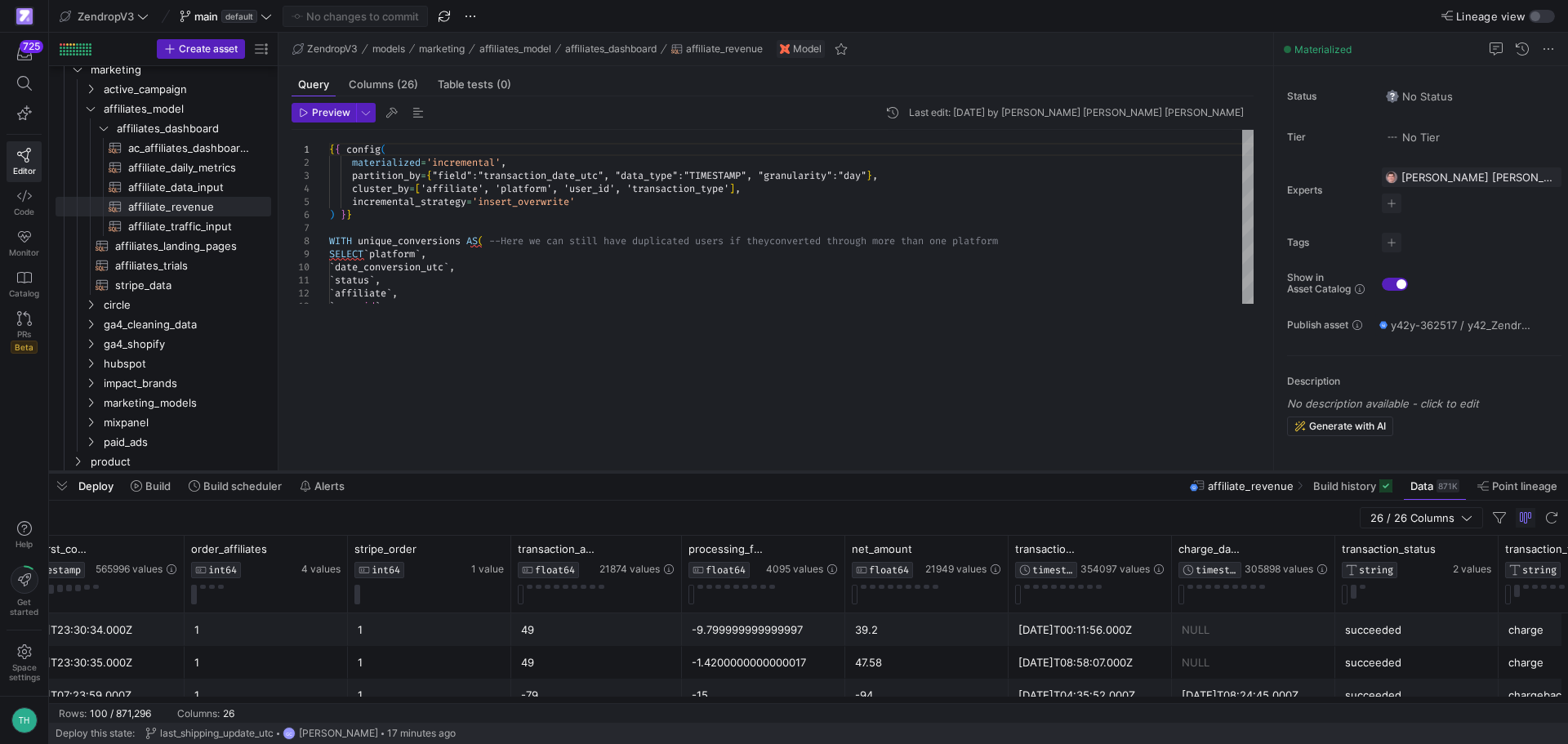
click at [587, 472] on div at bounding box center [808, 471] width 1519 height 6
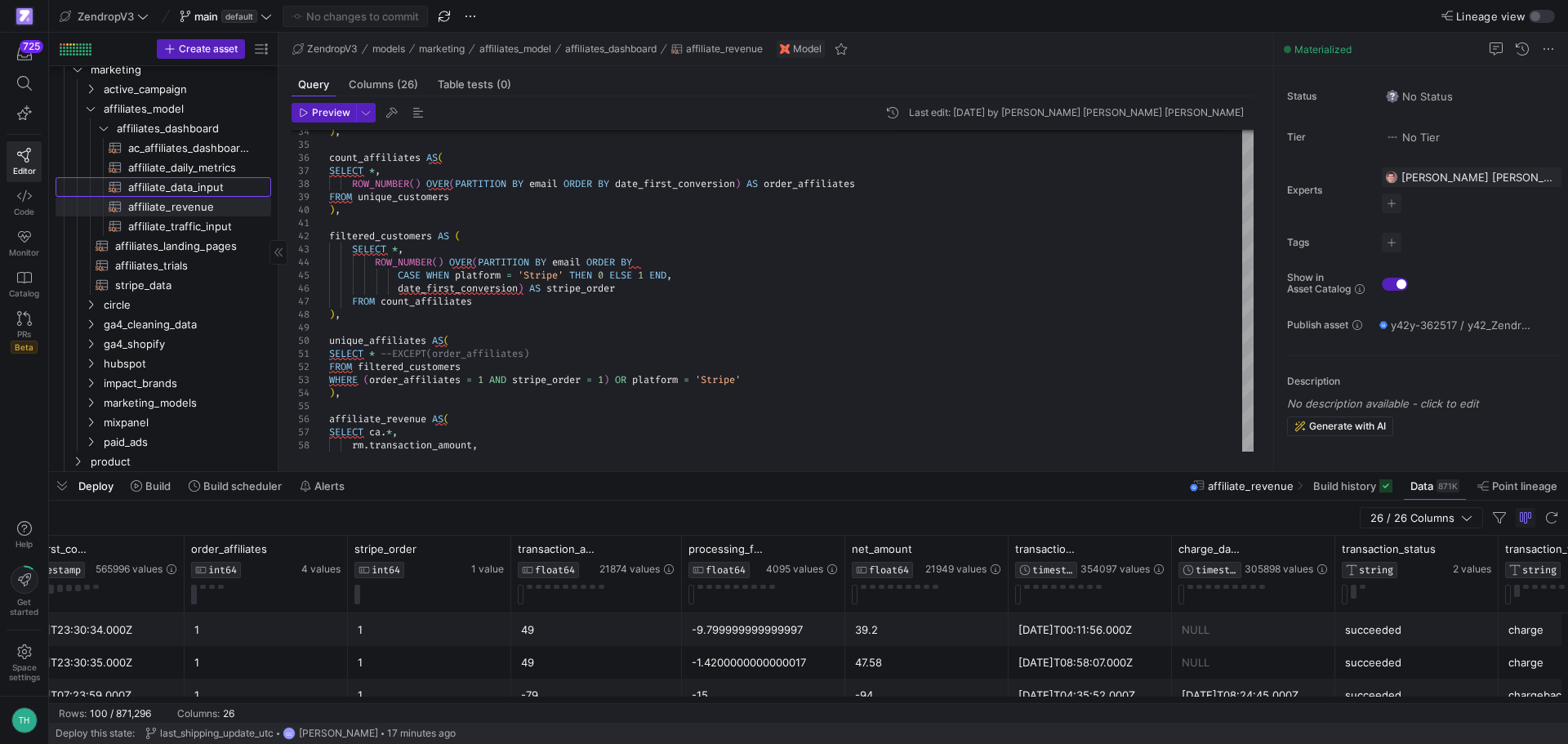
click at [187, 182] on span "affiliate_data_input​​​​​​​​​​" at bounding box center [190, 187] width 124 height 19
type textarea "{{ config( materialized='incremental', partition_by={"field": "date_conversion_…"
